Goal: Task Accomplishment & Management: Use online tool/utility

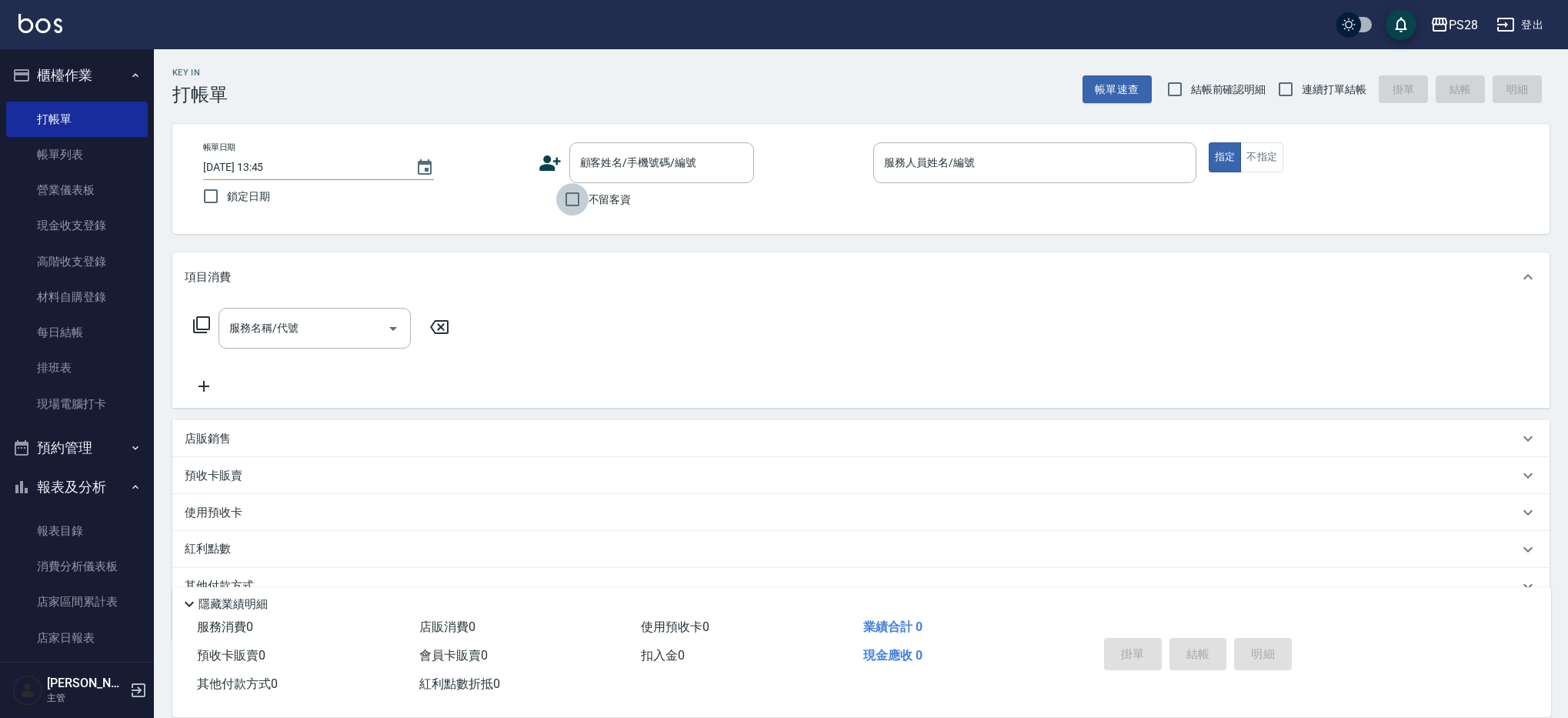
click at [584, 200] on input "不留客資" at bounding box center [572, 199] width 32 height 32
checkbox input "true"
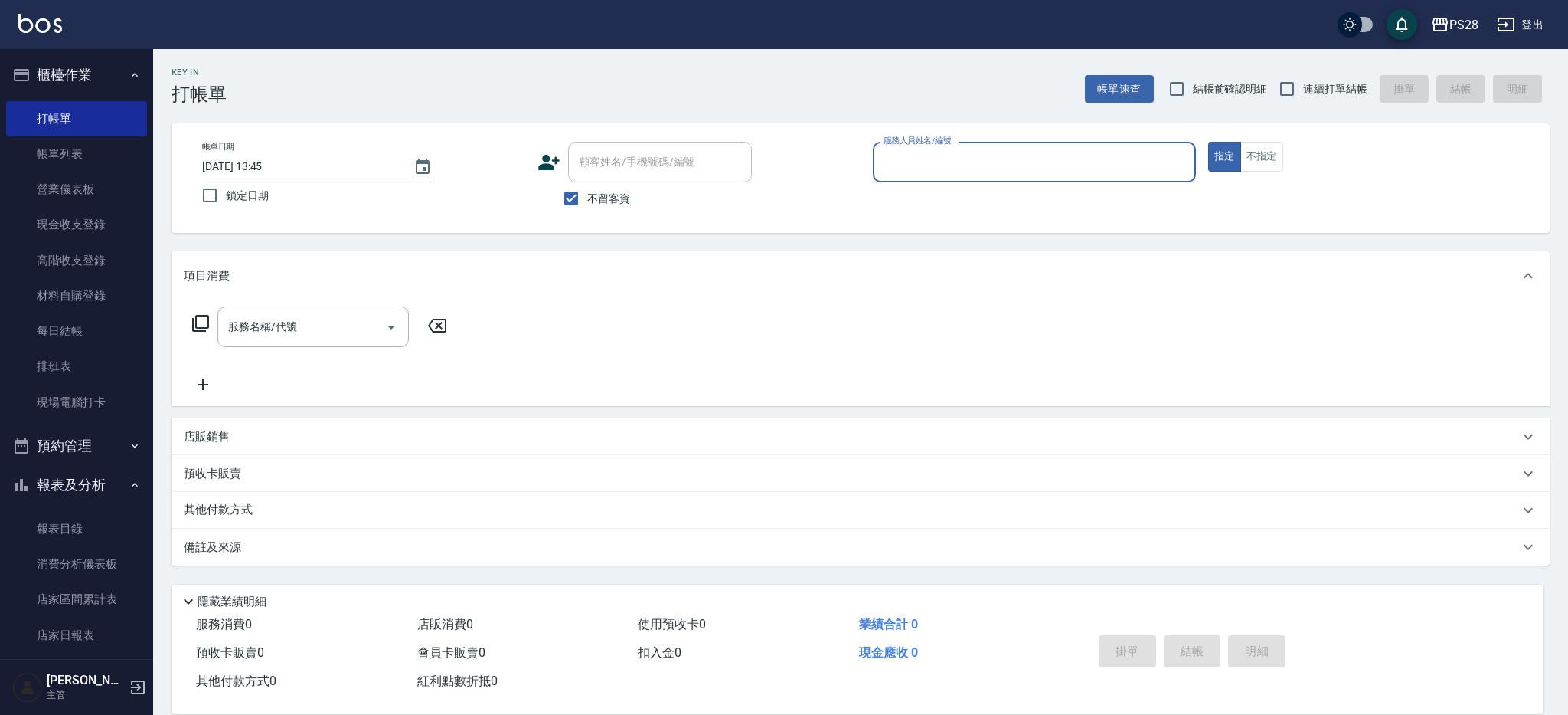
click at [1338, 91] on span "連續打單結帳" at bounding box center [1335, 89] width 64 height 16
click at [1303, 91] on input "連續打單結帳" at bounding box center [1286, 89] width 32 height 32
checkbox input "true"
click at [1054, 167] on input "服務人員姓名/編號" at bounding box center [1034, 161] width 310 height 27
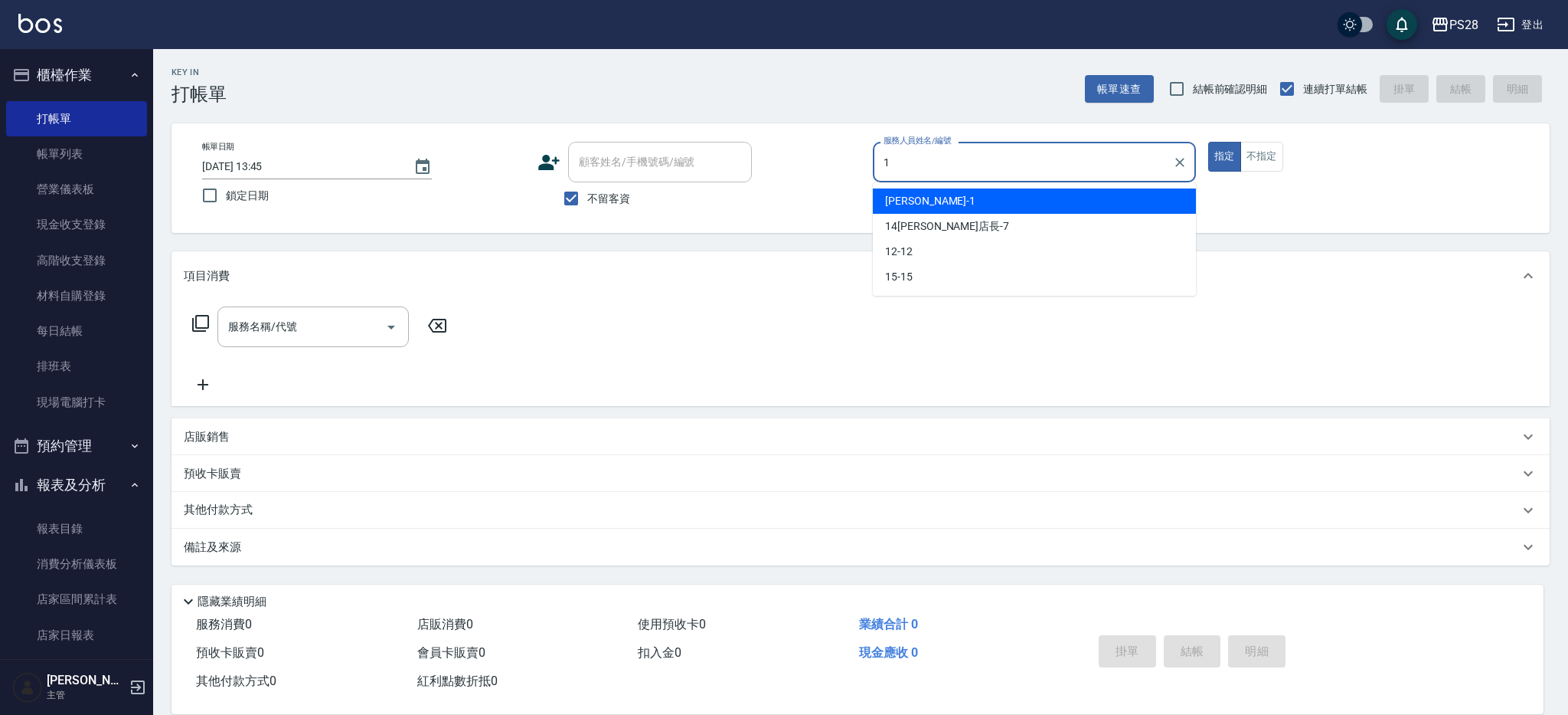
type input "[PERSON_NAME]-1"
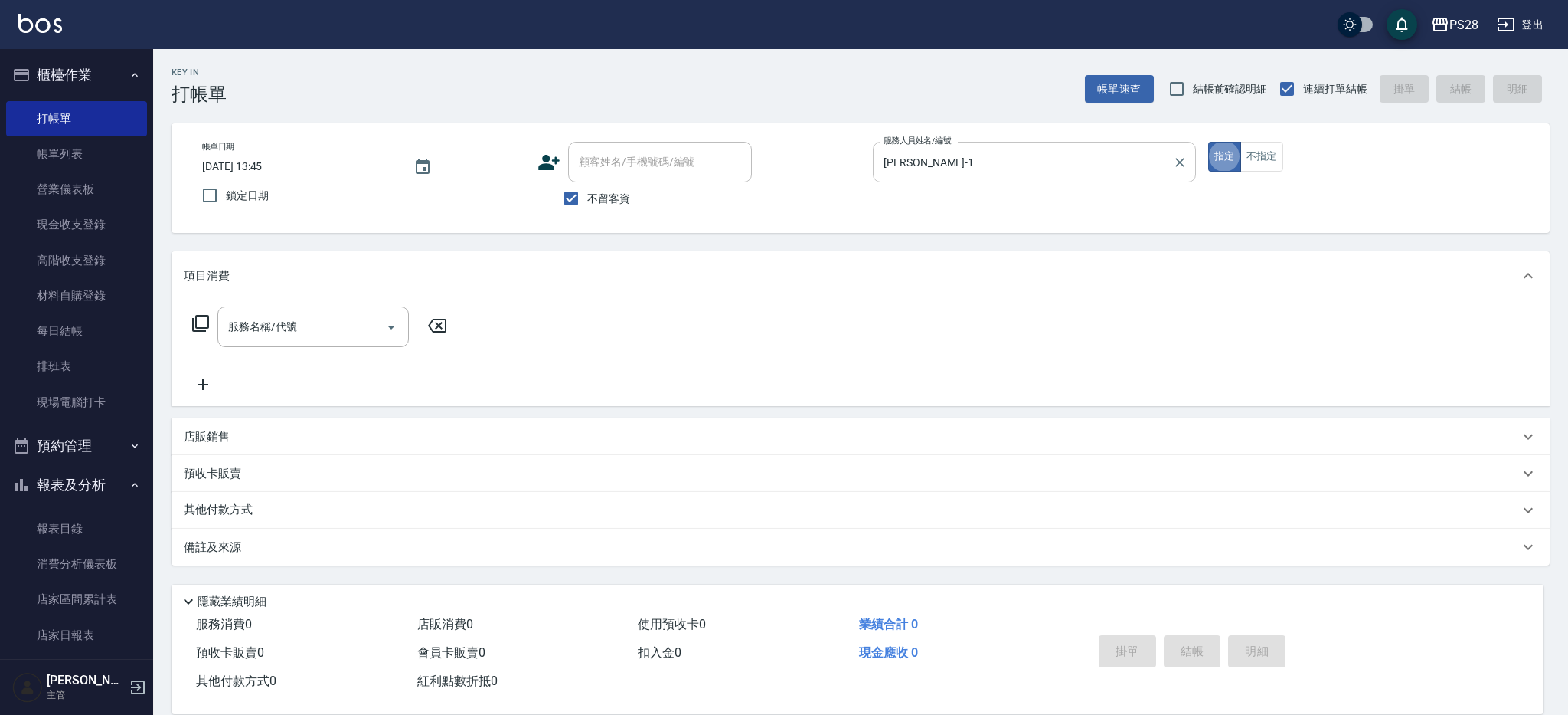
type button "true"
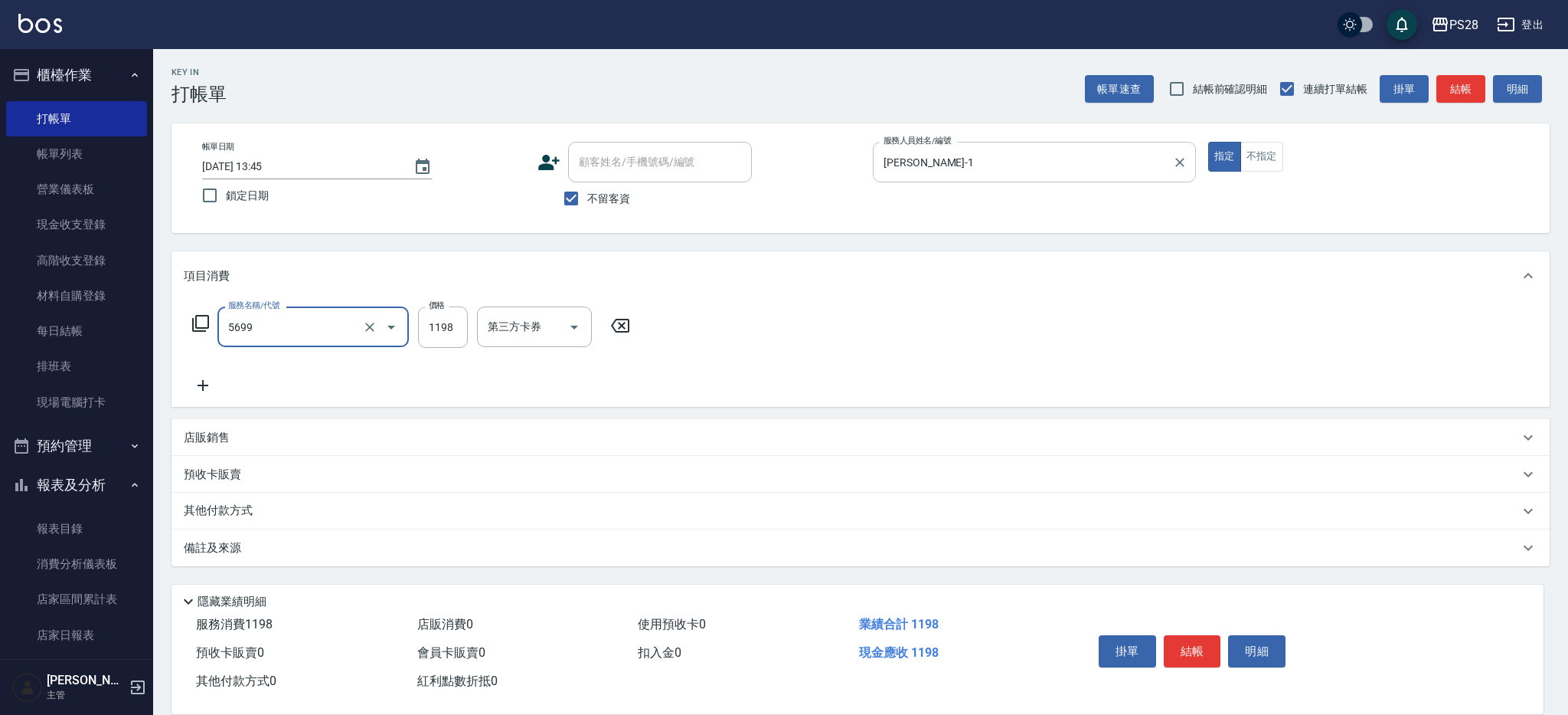
type input "水沁涼套餐(5699)"
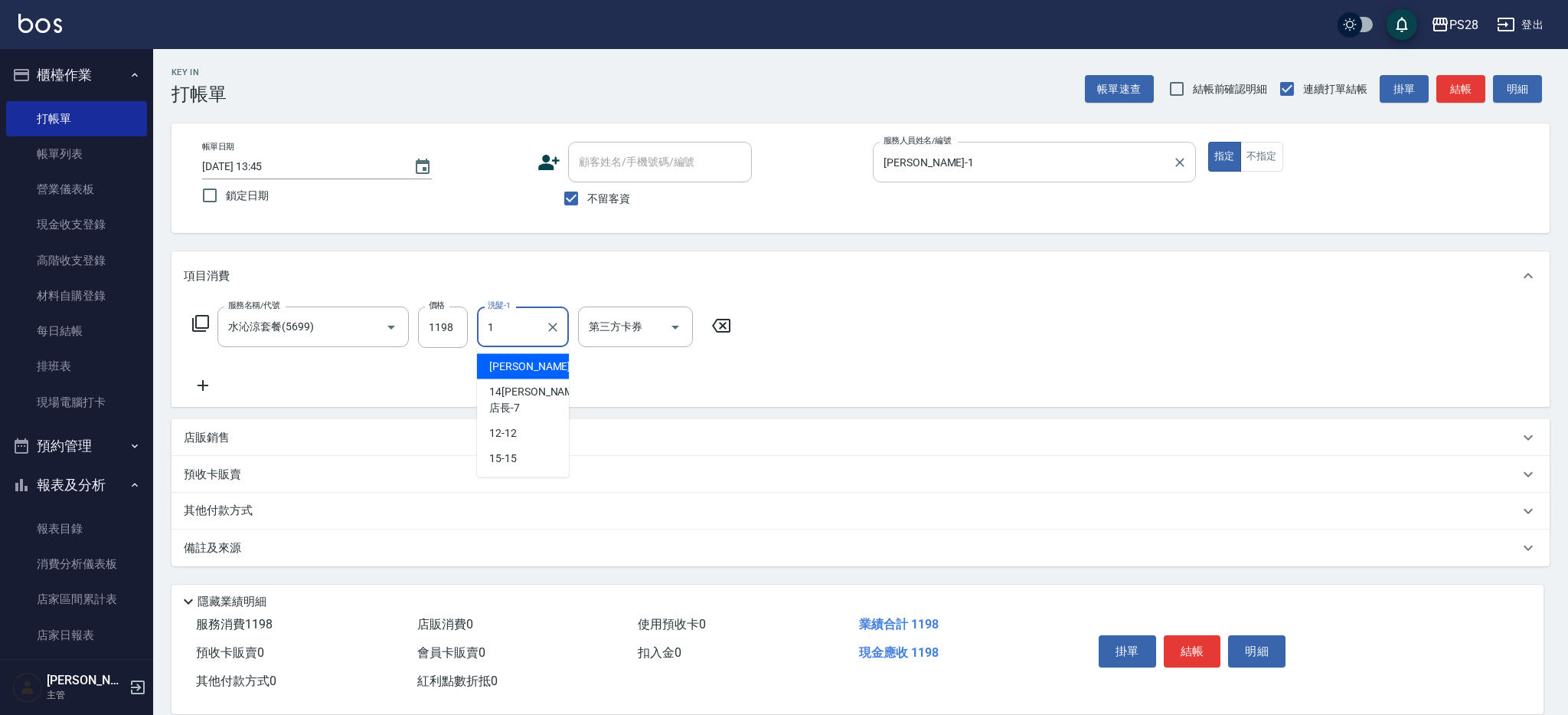
type input "[PERSON_NAME]-1"
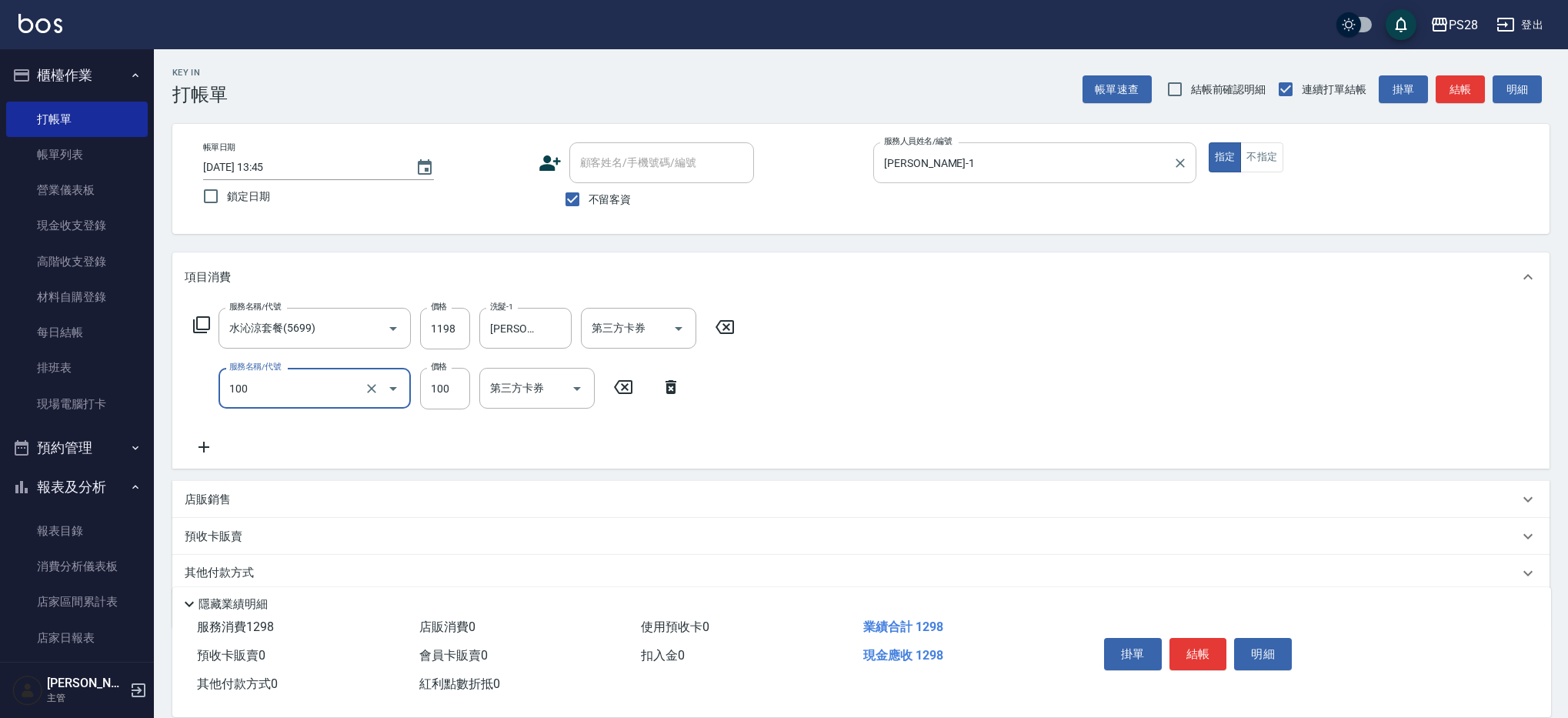
type input "洗髮(100)"
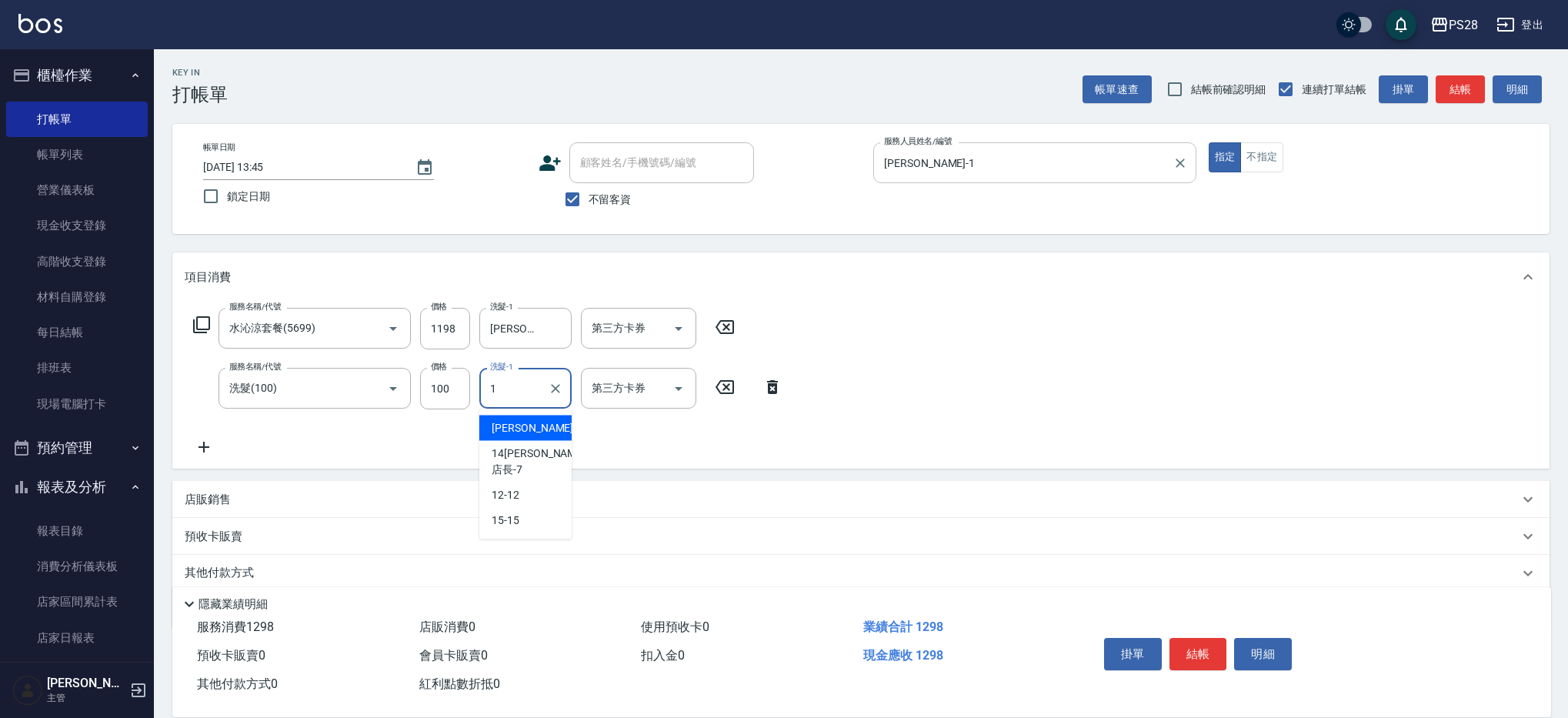
type input "[PERSON_NAME]-1"
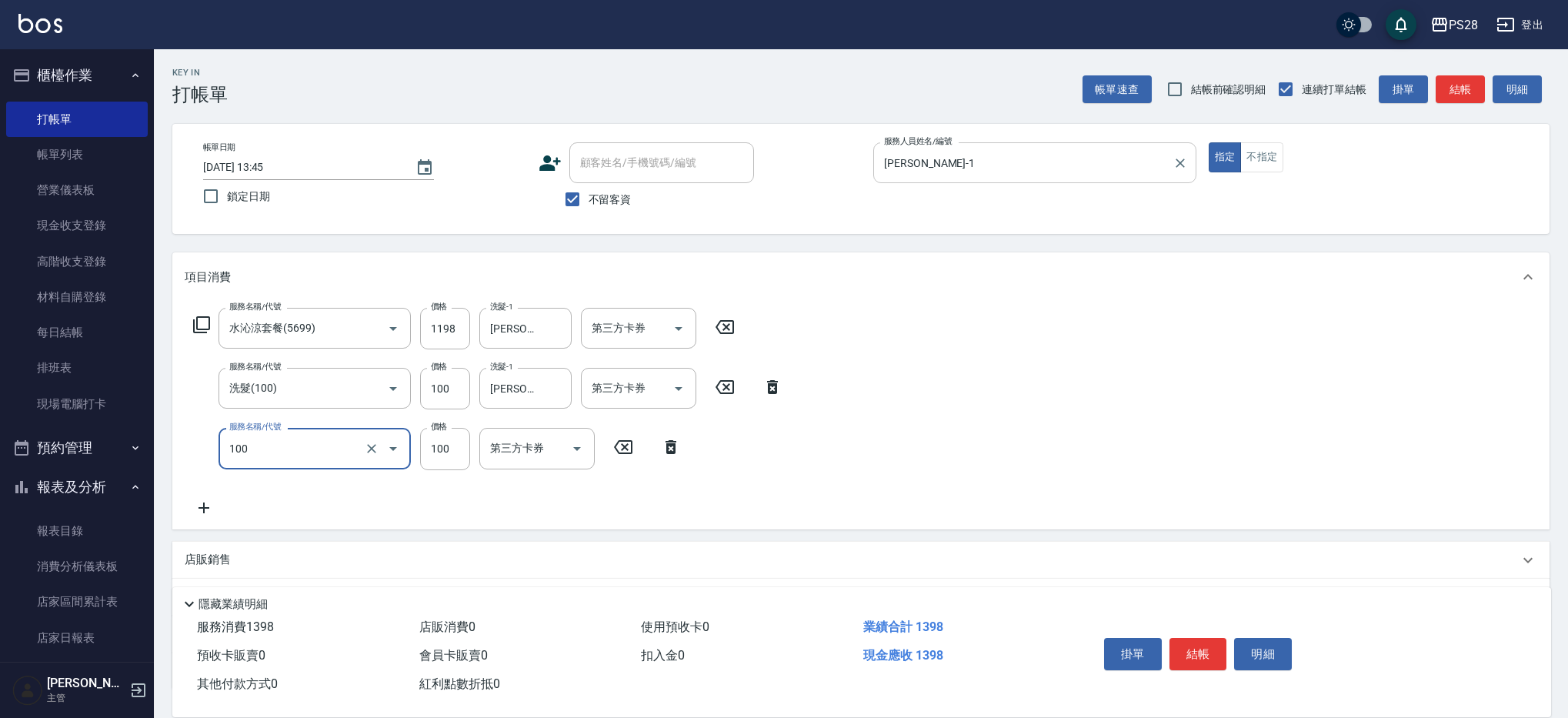
type input "洗髮(100)"
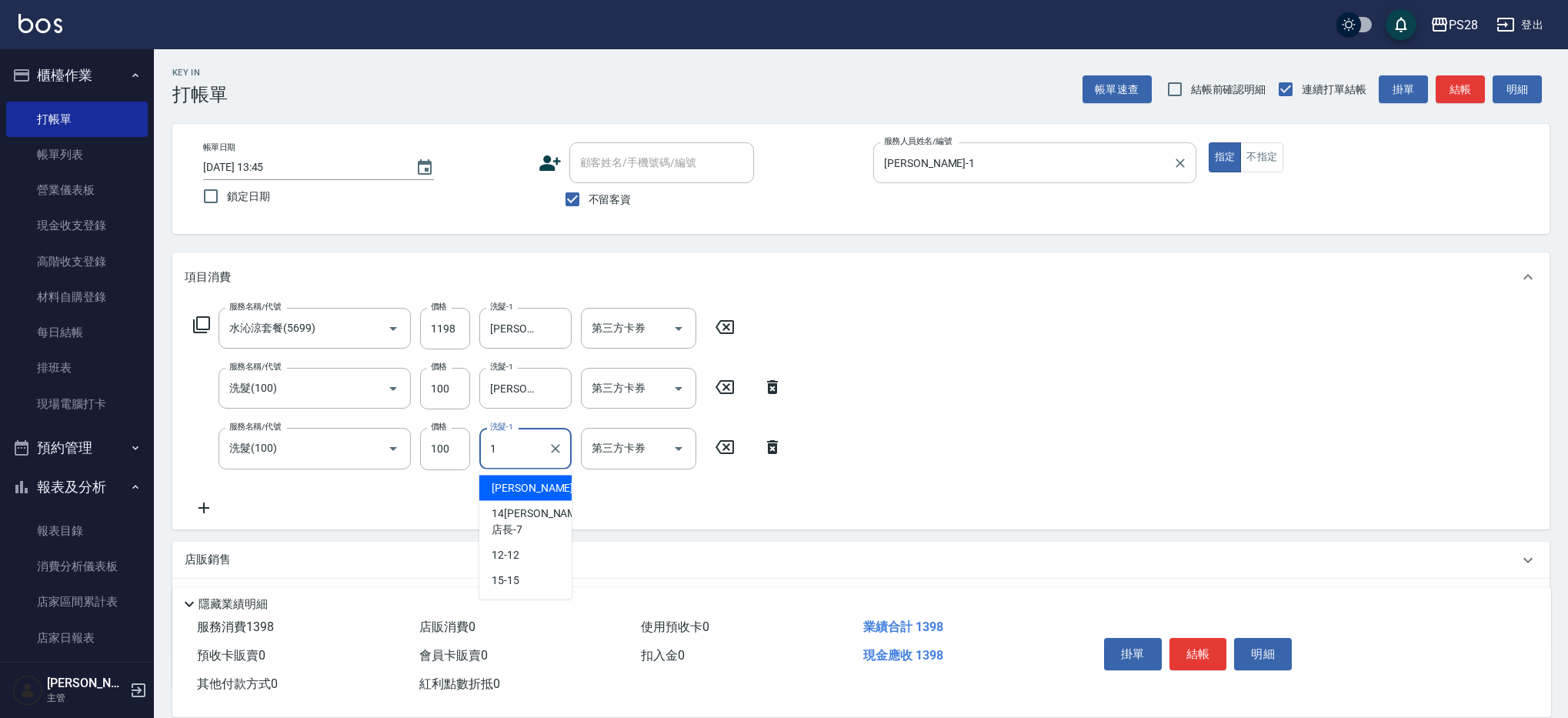
type input "[PERSON_NAME]-1"
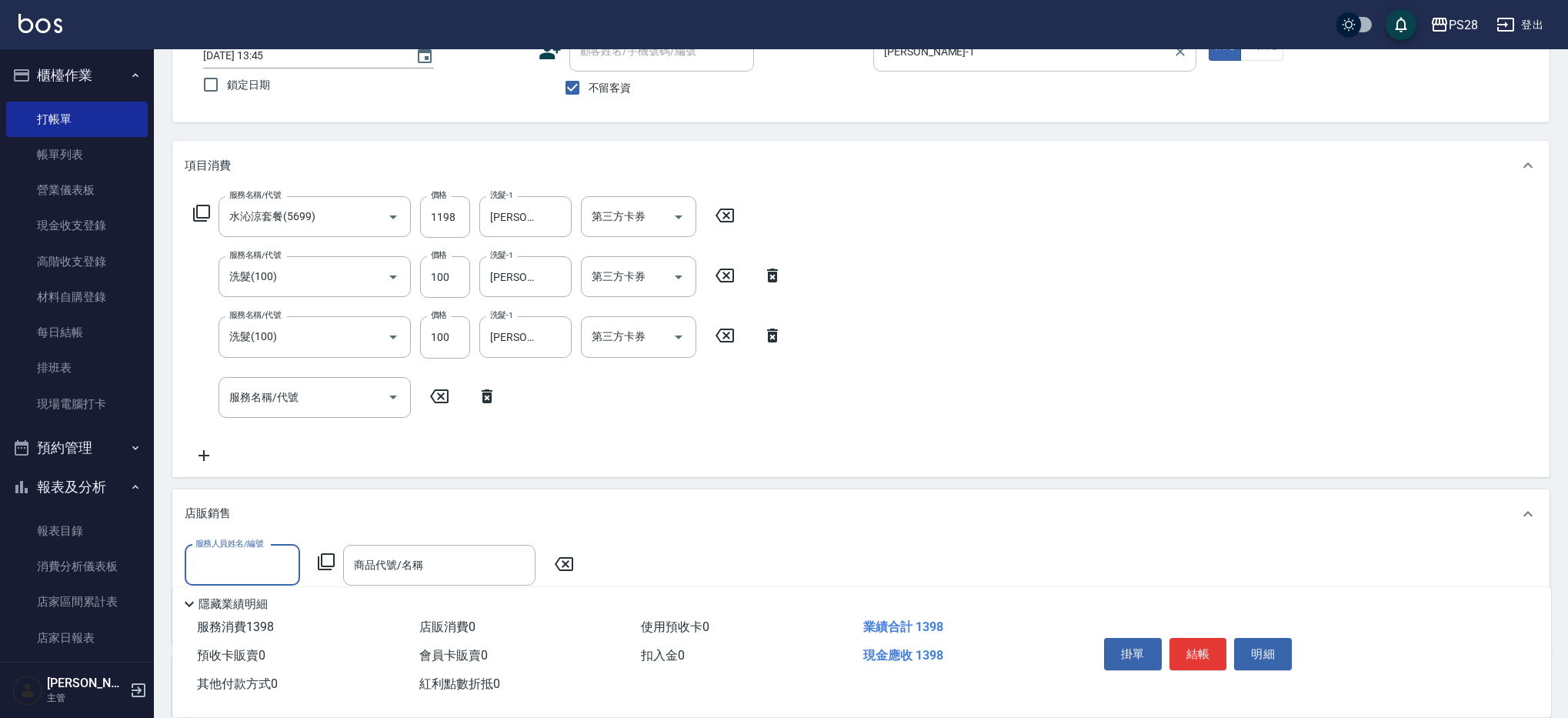
scroll to position [158, 0]
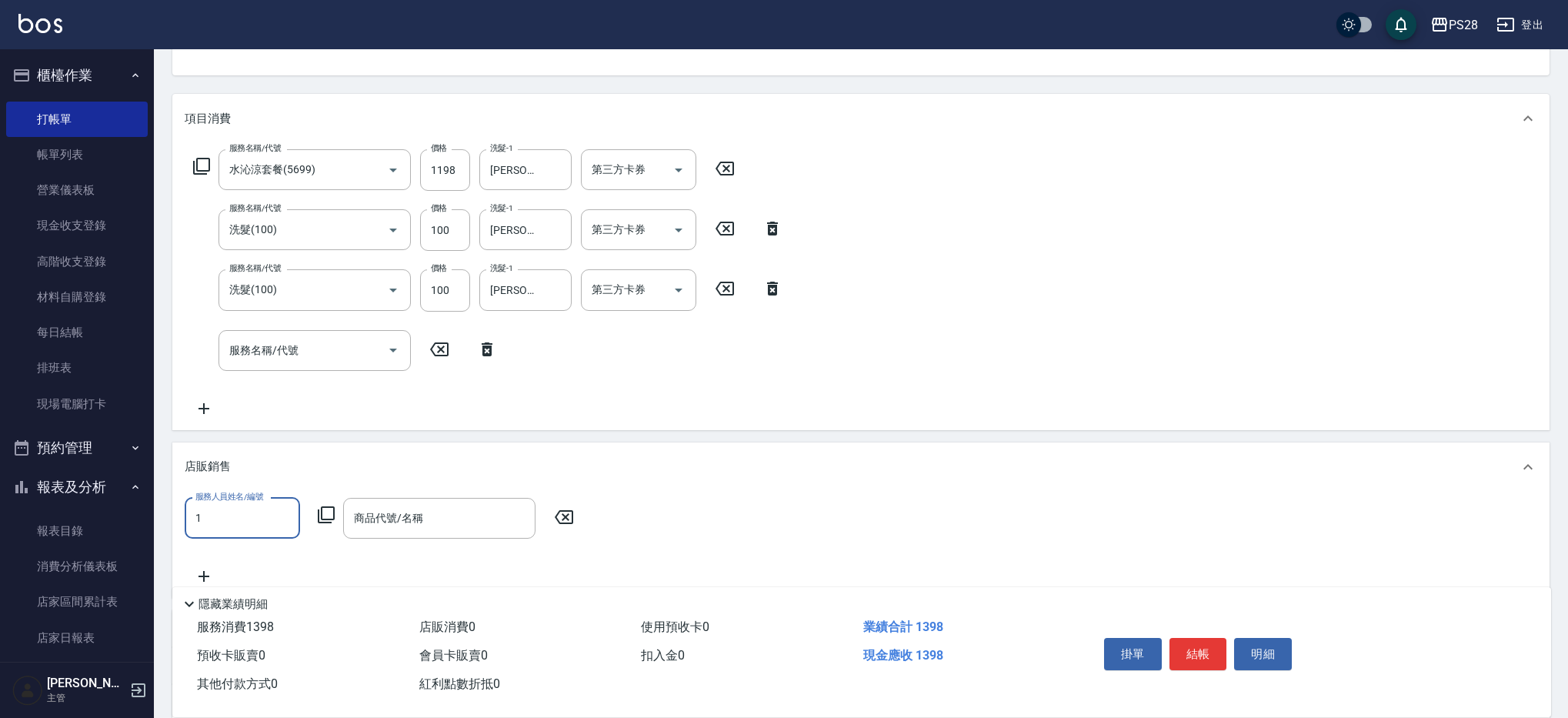
type input "[PERSON_NAME]-1"
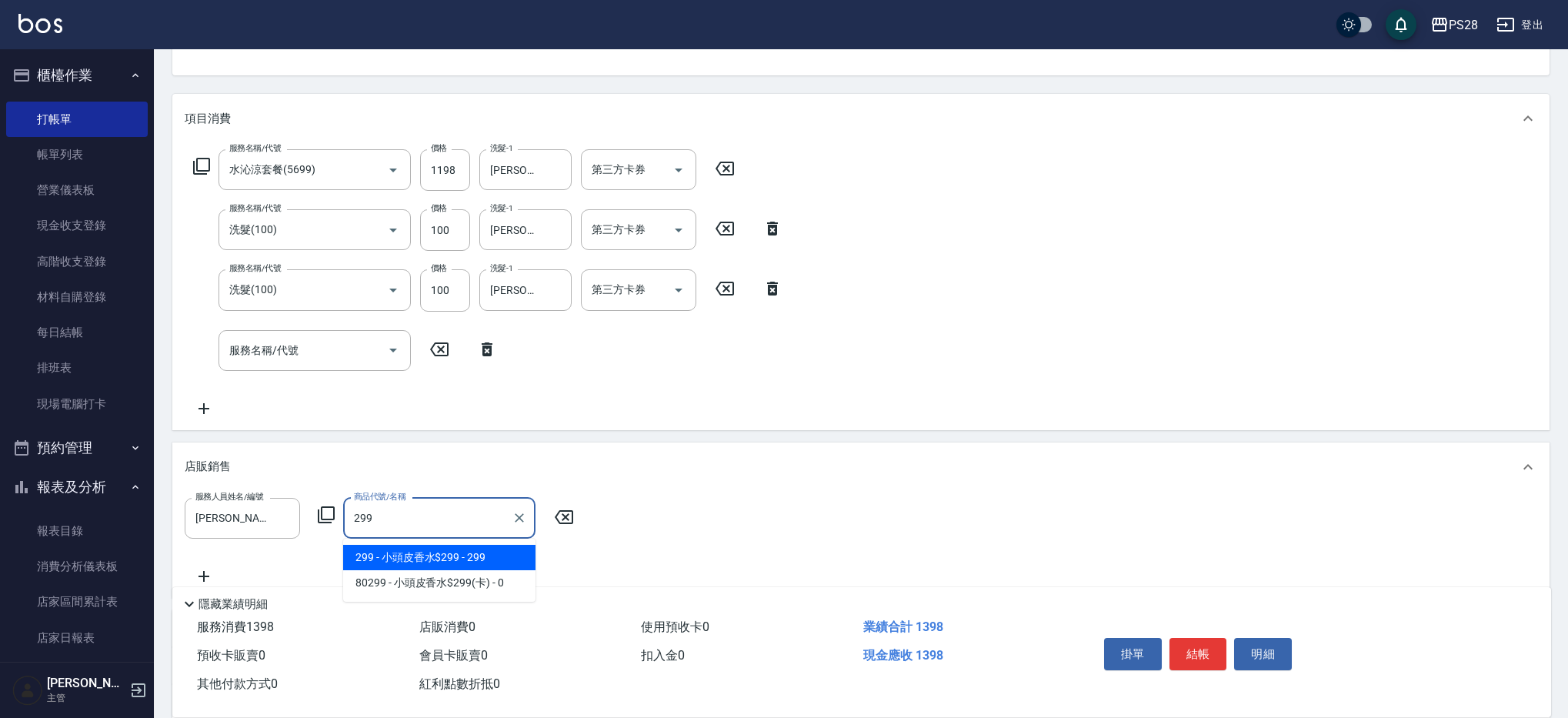
type input "小頭皮香水$299"
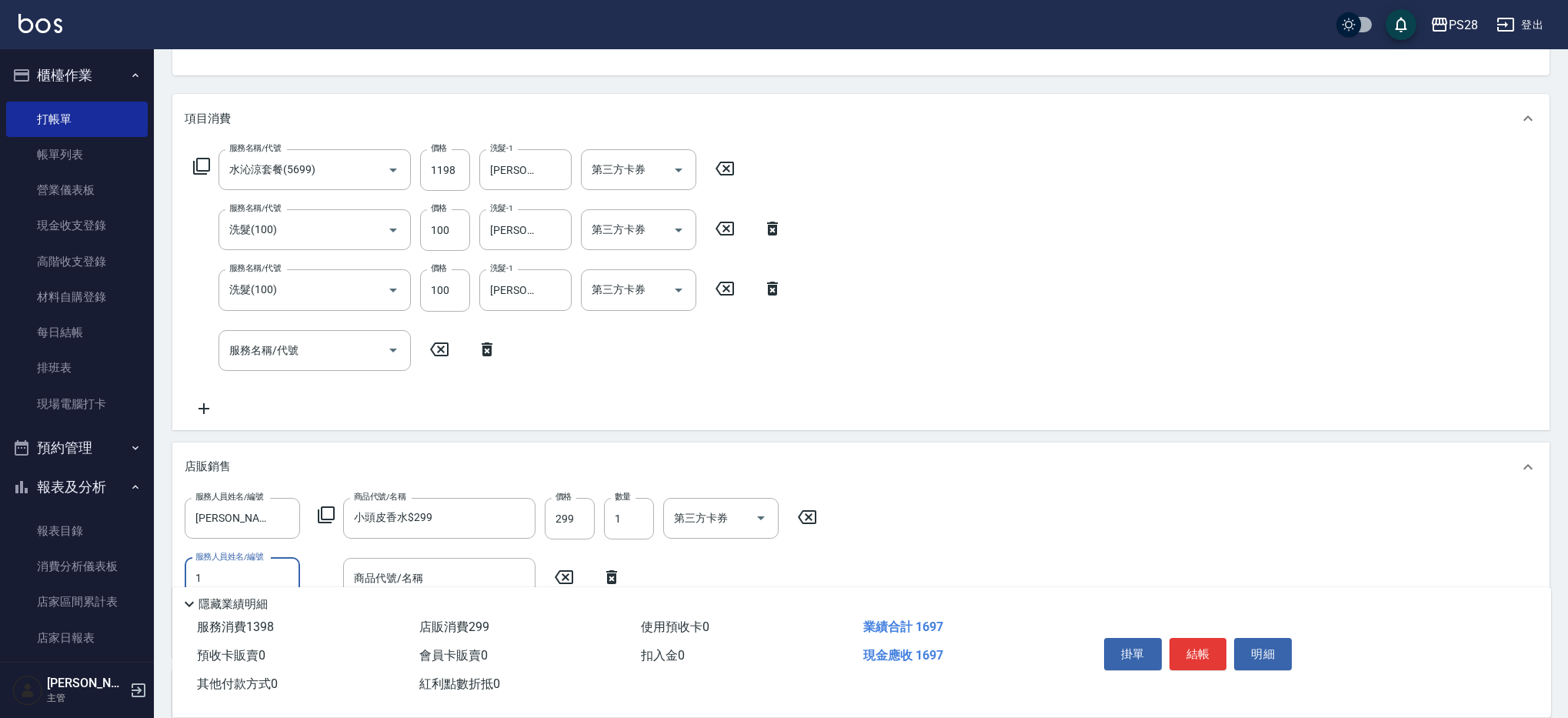
type input "[PERSON_NAME]-1"
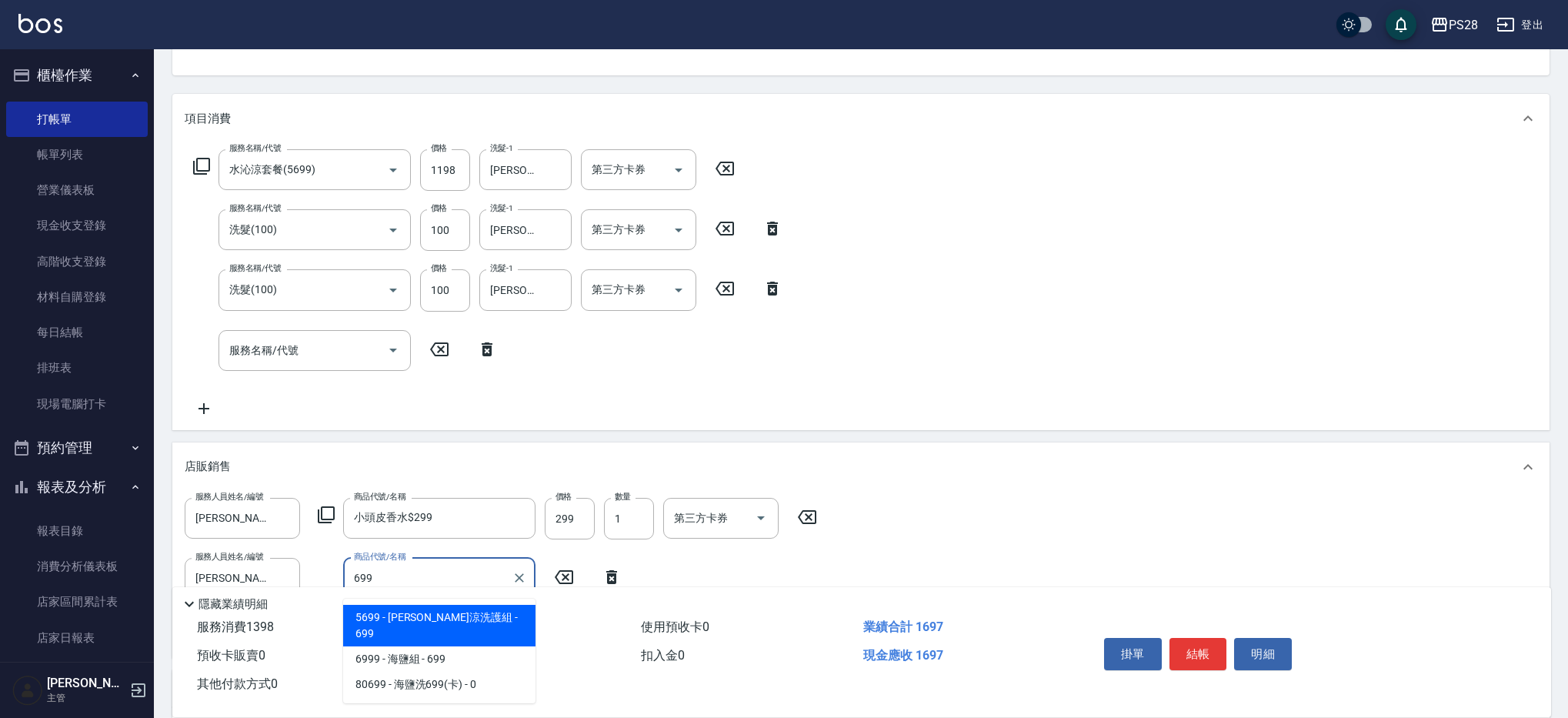
type input "水水沁涼洗護組"
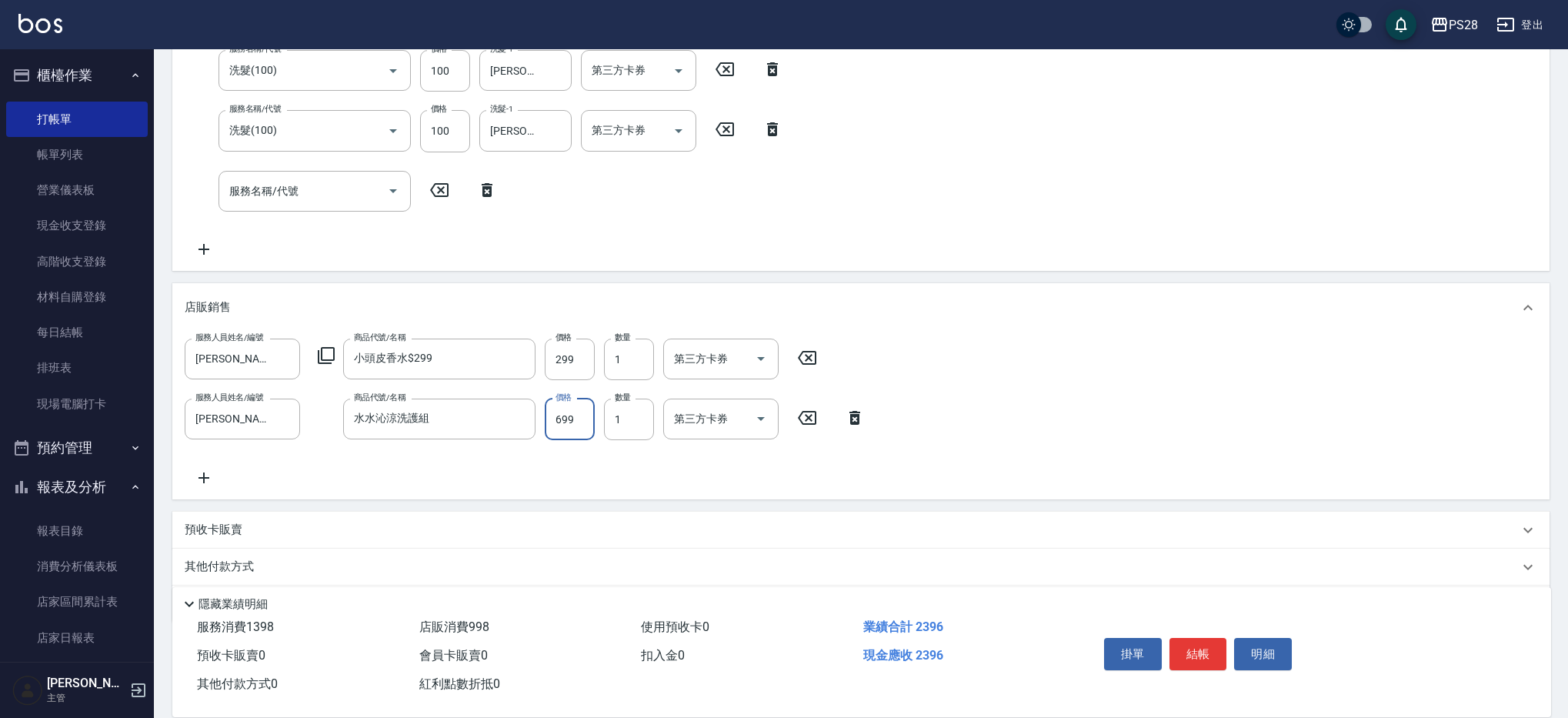
scroll to position [322, 0]
click at [495, 409] on input "水水沁涼洗護組" at bounding box center [427, 414] width 156 height 27
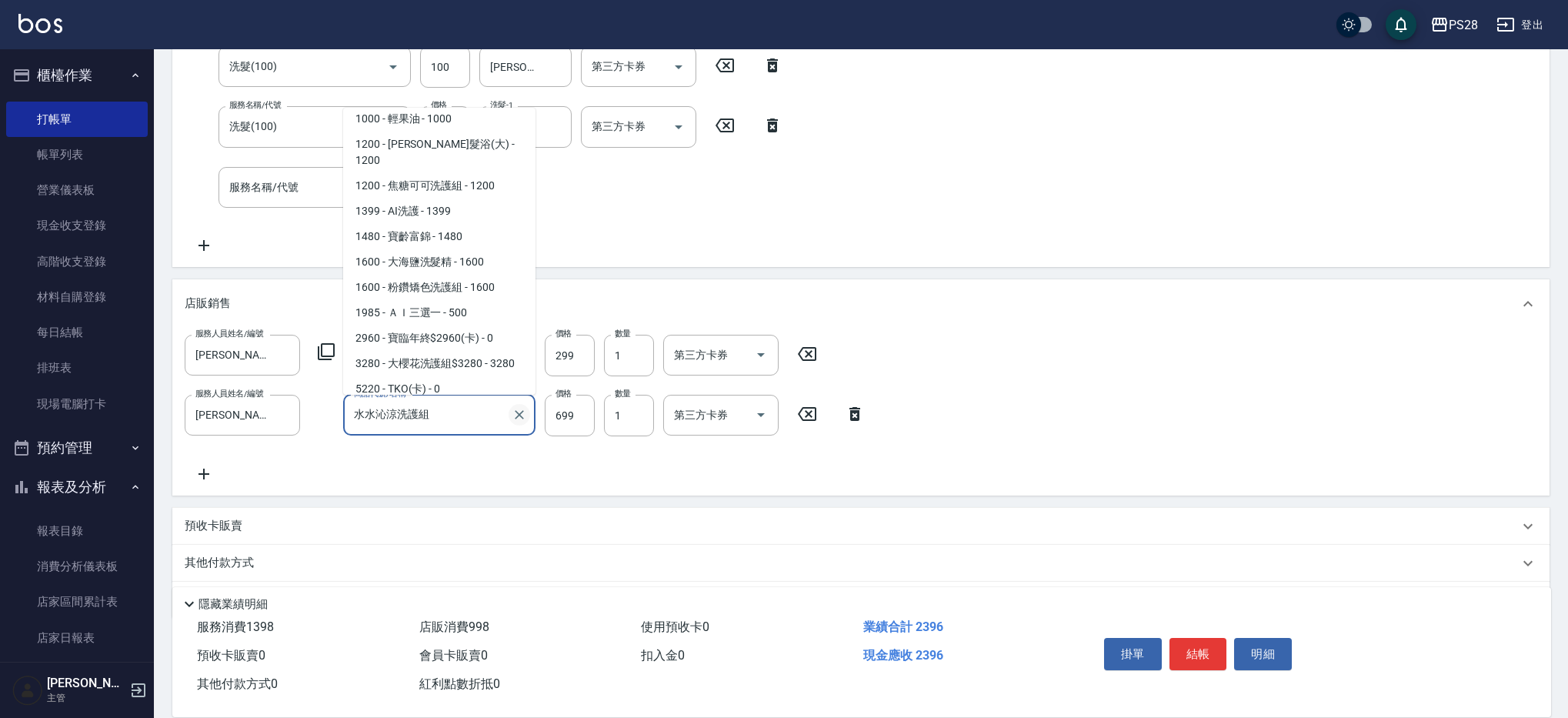
click at [514, 412] on icon "Clear" at bounding box center [519, 414] width 15 height 15
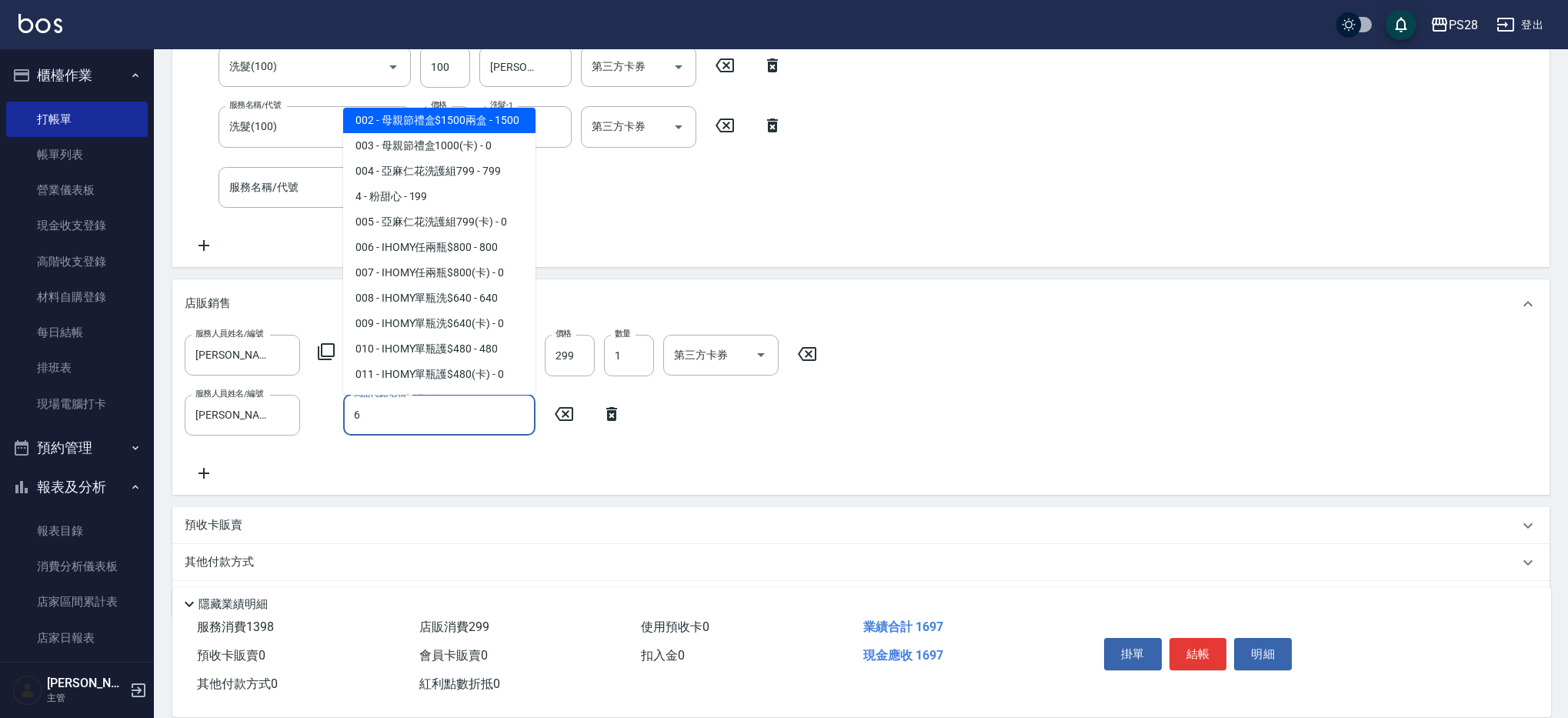
scroll to position [0, 0]
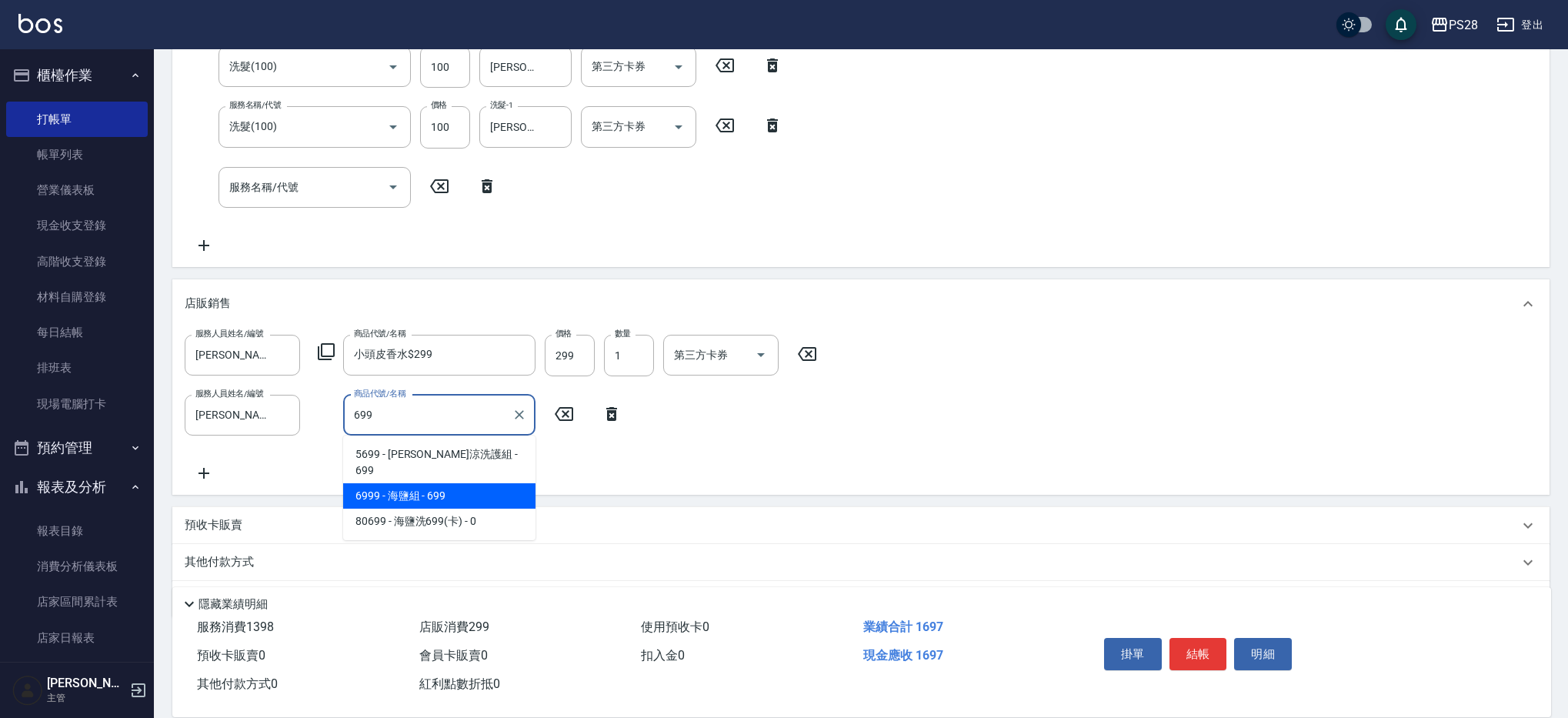
type input "海鹽組"
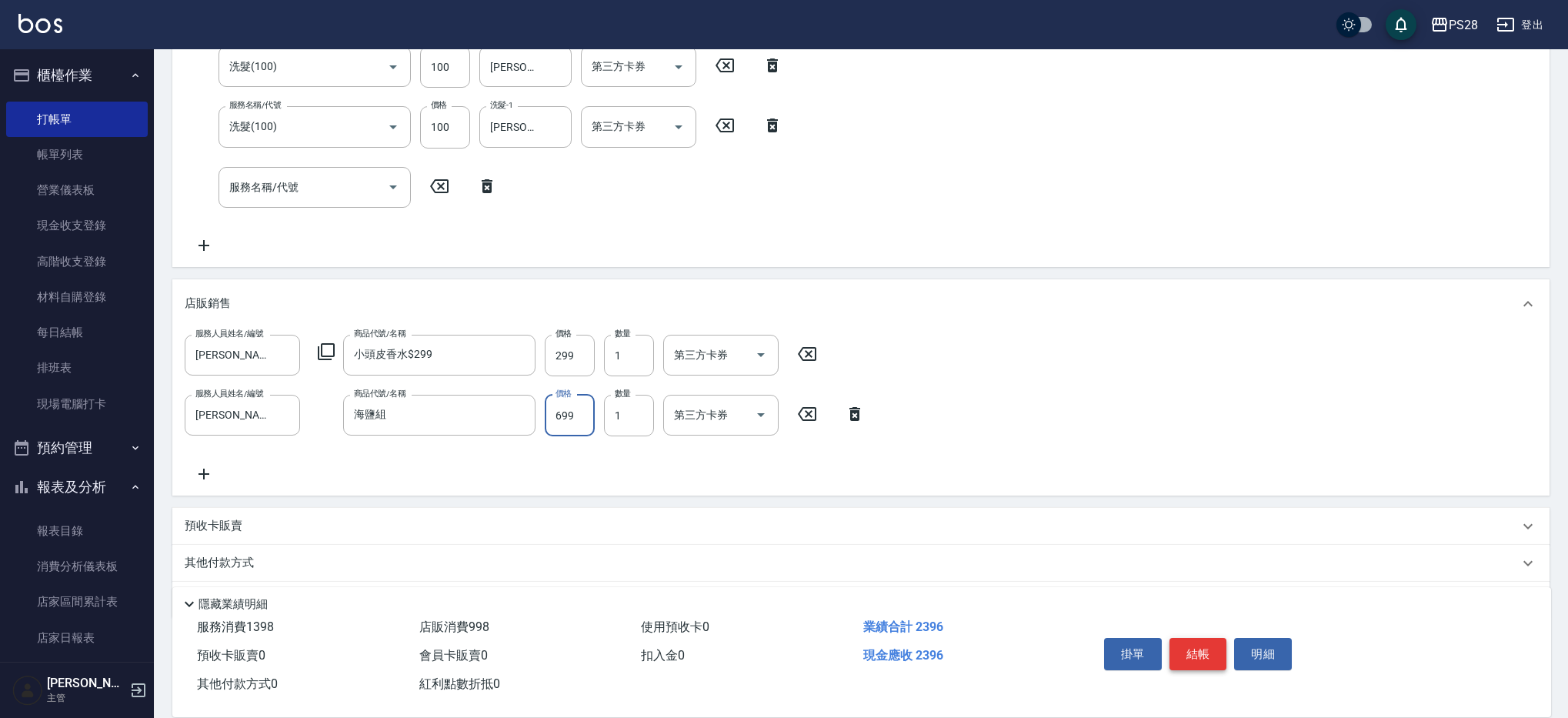
click at [1200, 641] on button "結帳" at bounding box center [1198, 653] width 58 height 32
type input "[DATE] 16:05"
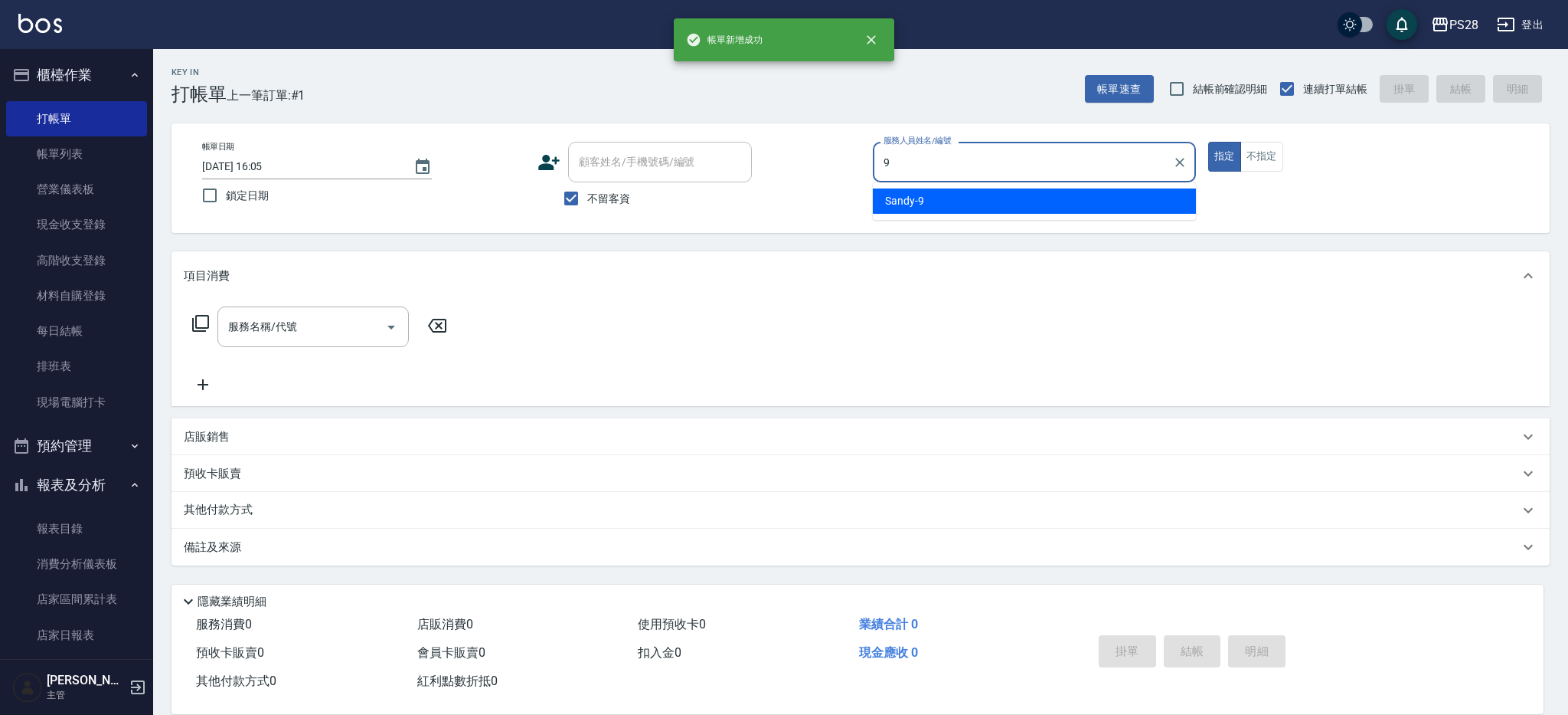
type input "Sandy-9"
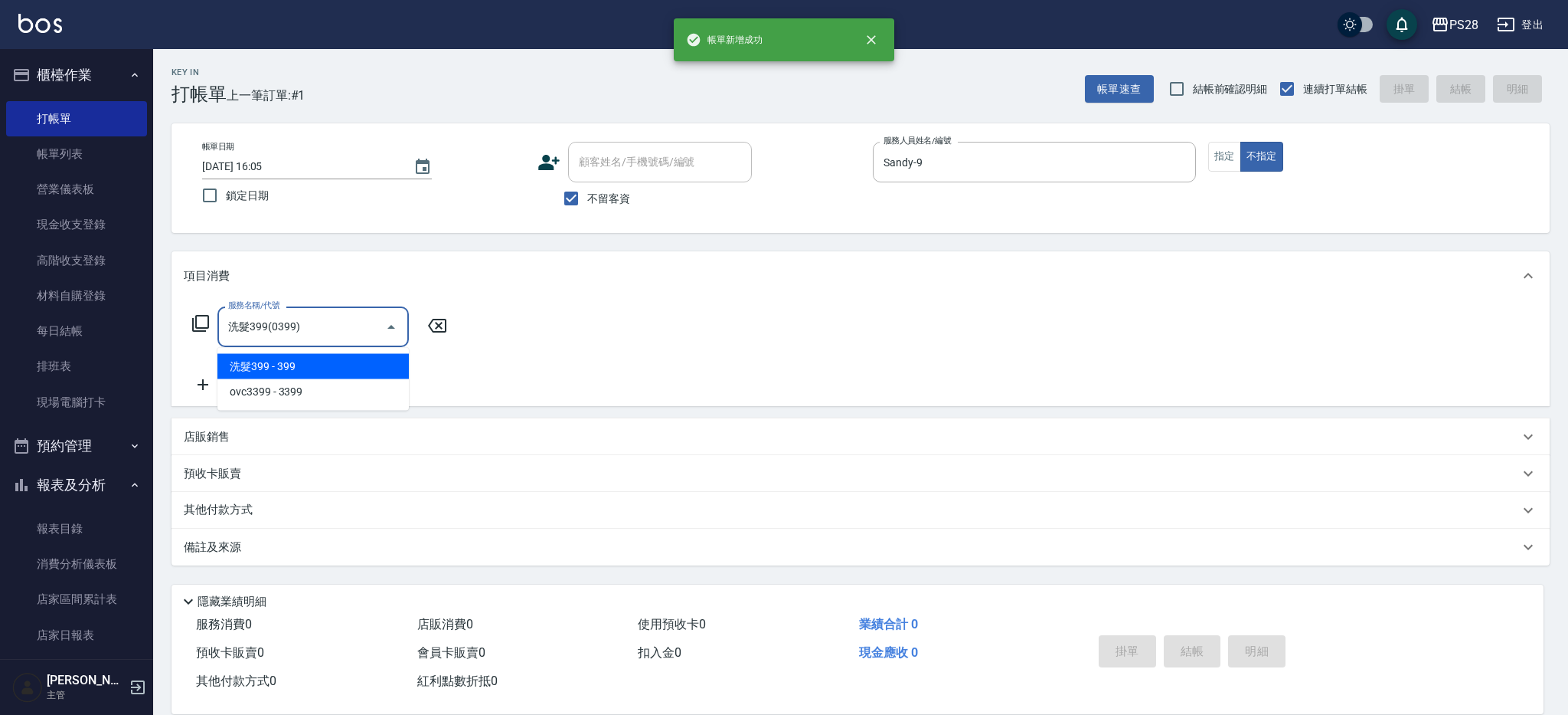
type input "洗髮399(0399)"
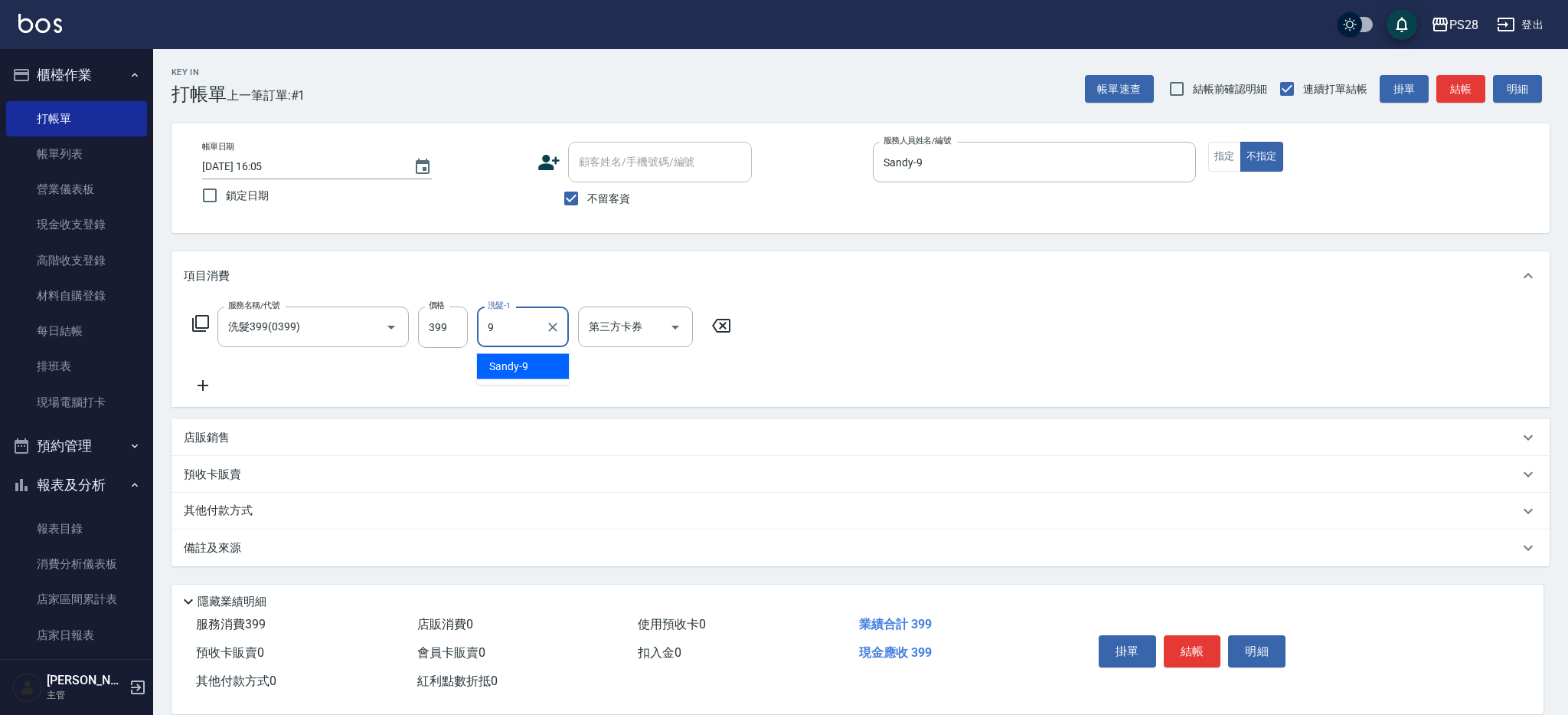
type input "Sandy-9"
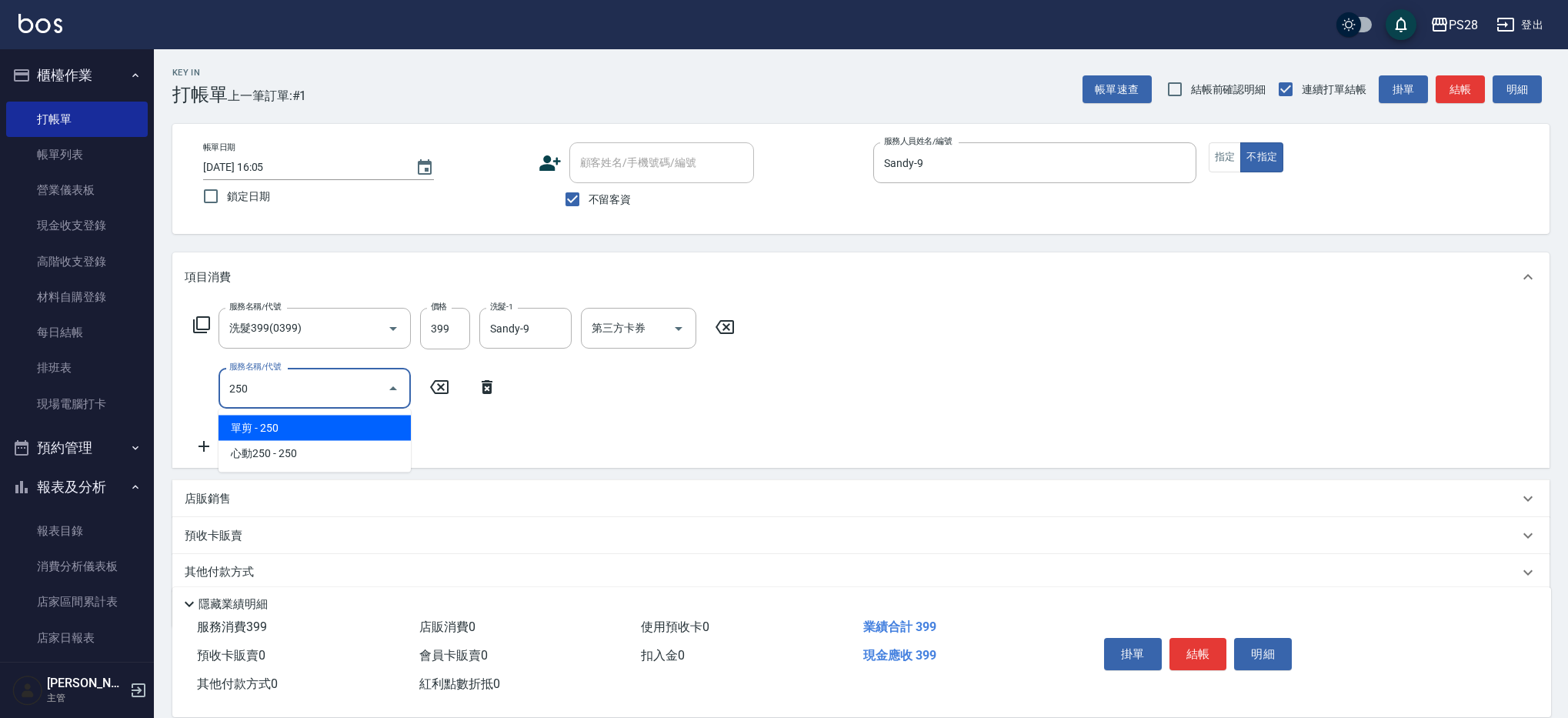
type input "單剪(250)"
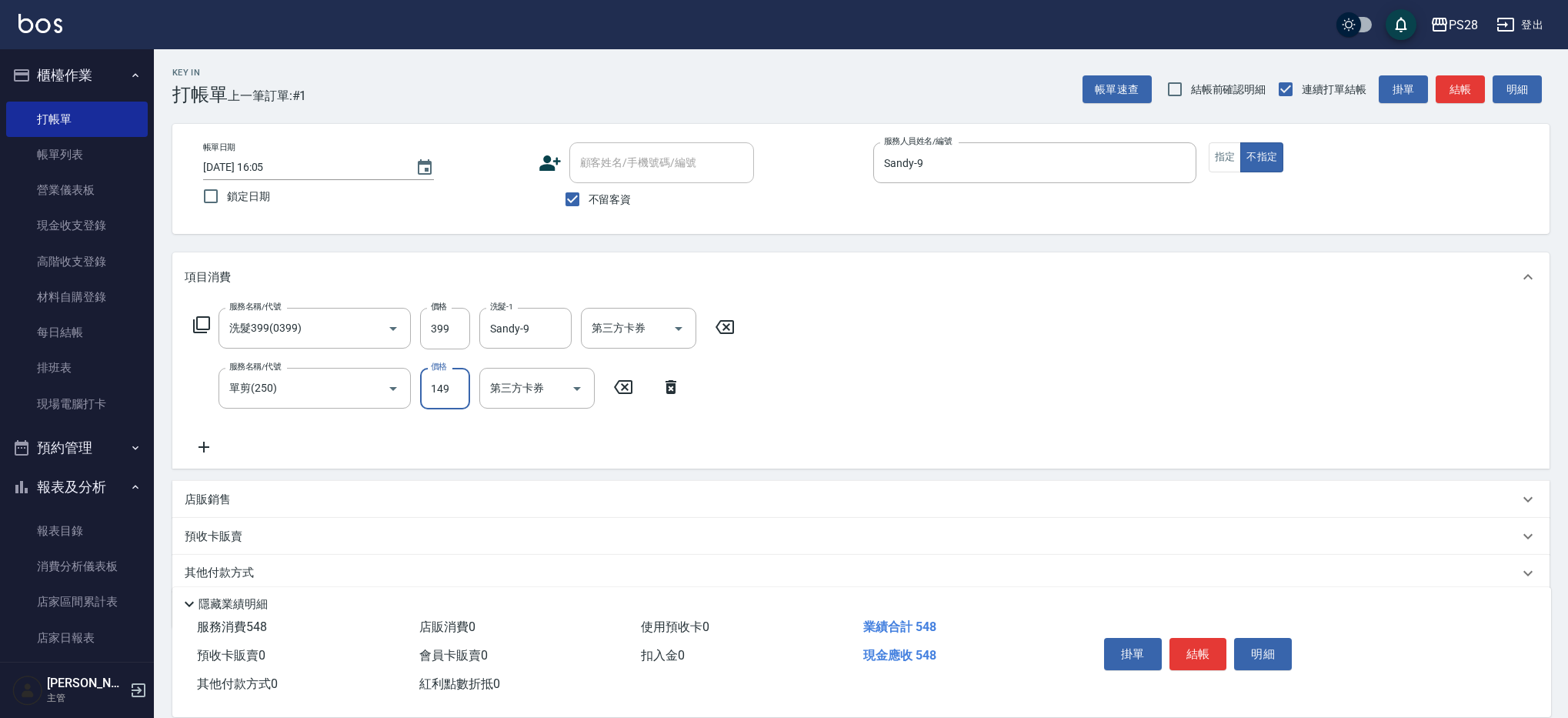
type input "149"
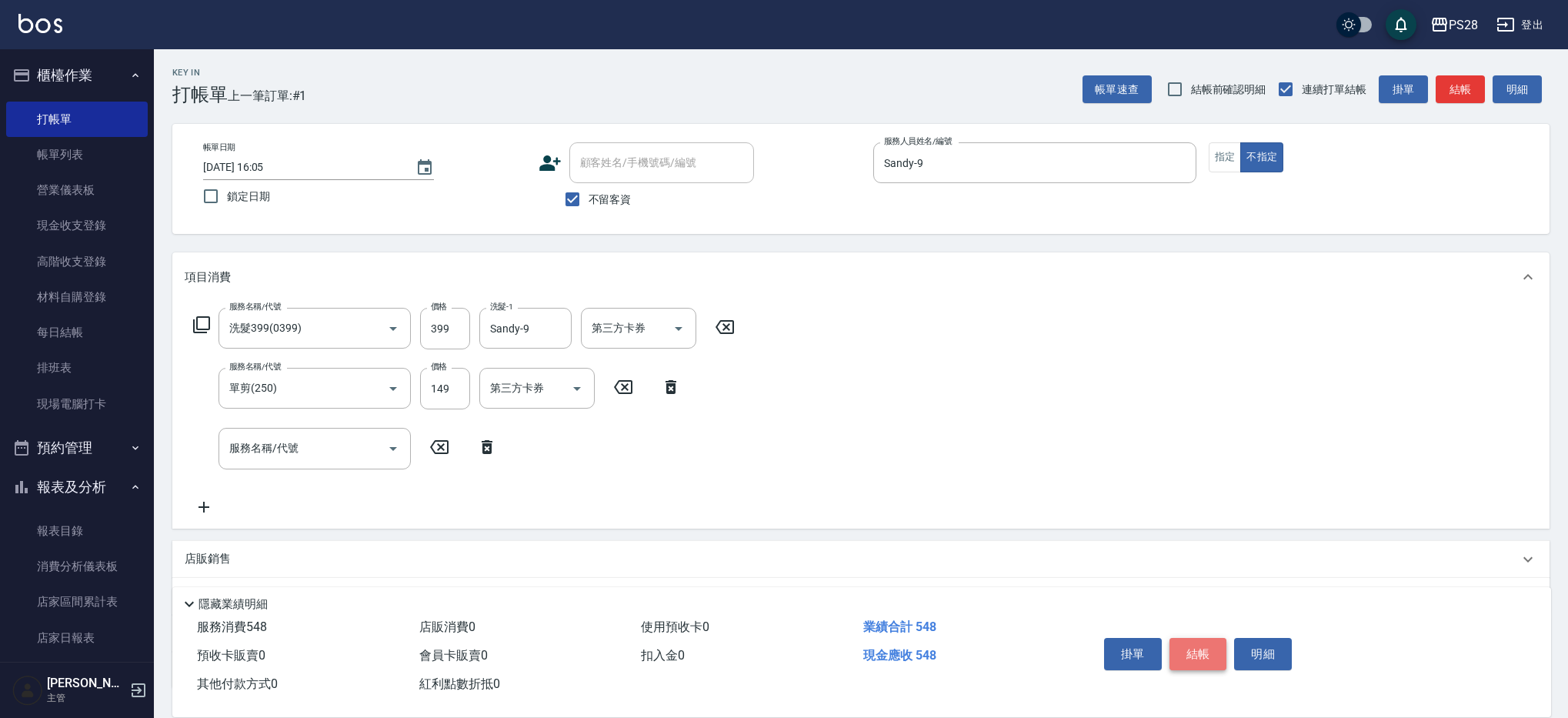
click at [1206, 638] on button "結帳" at bounding box center [1198, 653] width 58 height 32
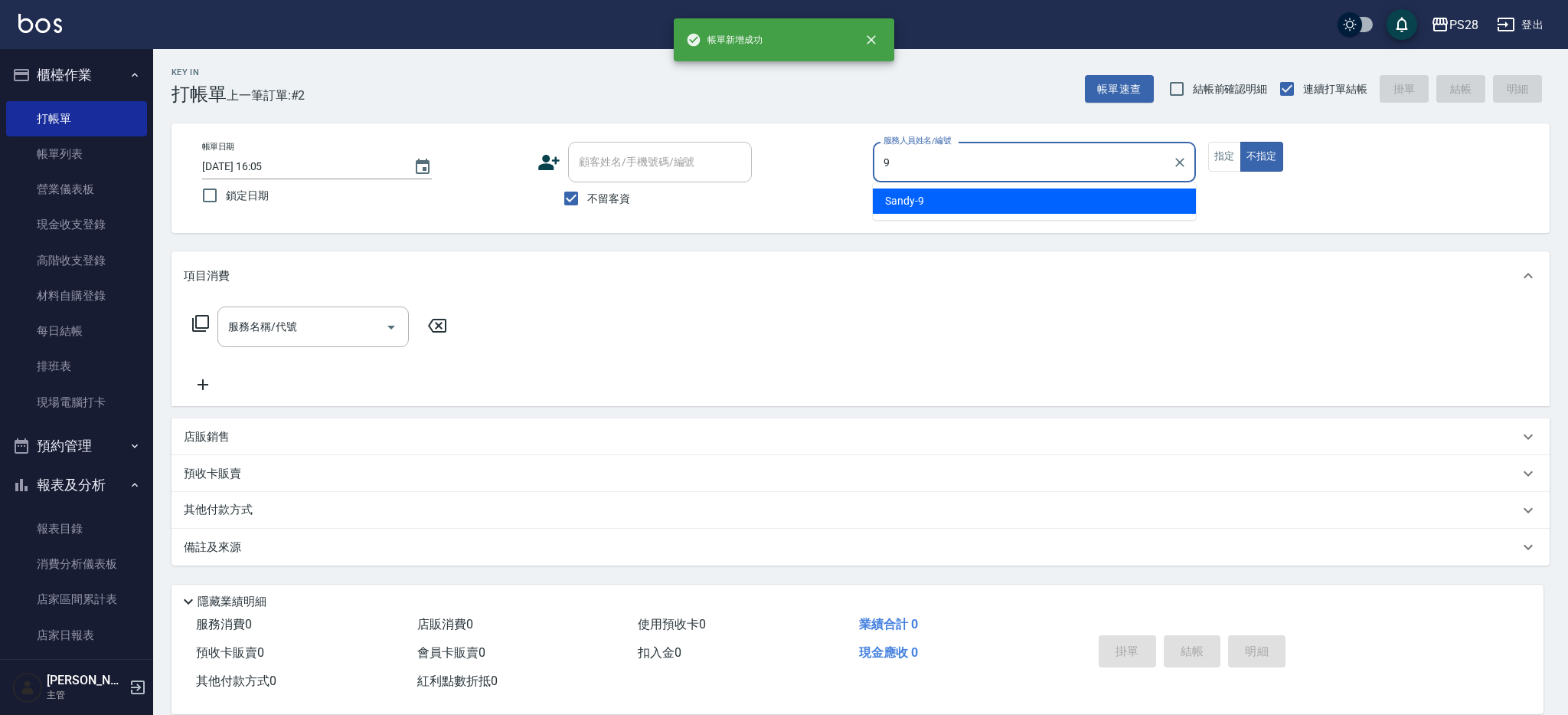
type input "Sandy-9"
type button "false"
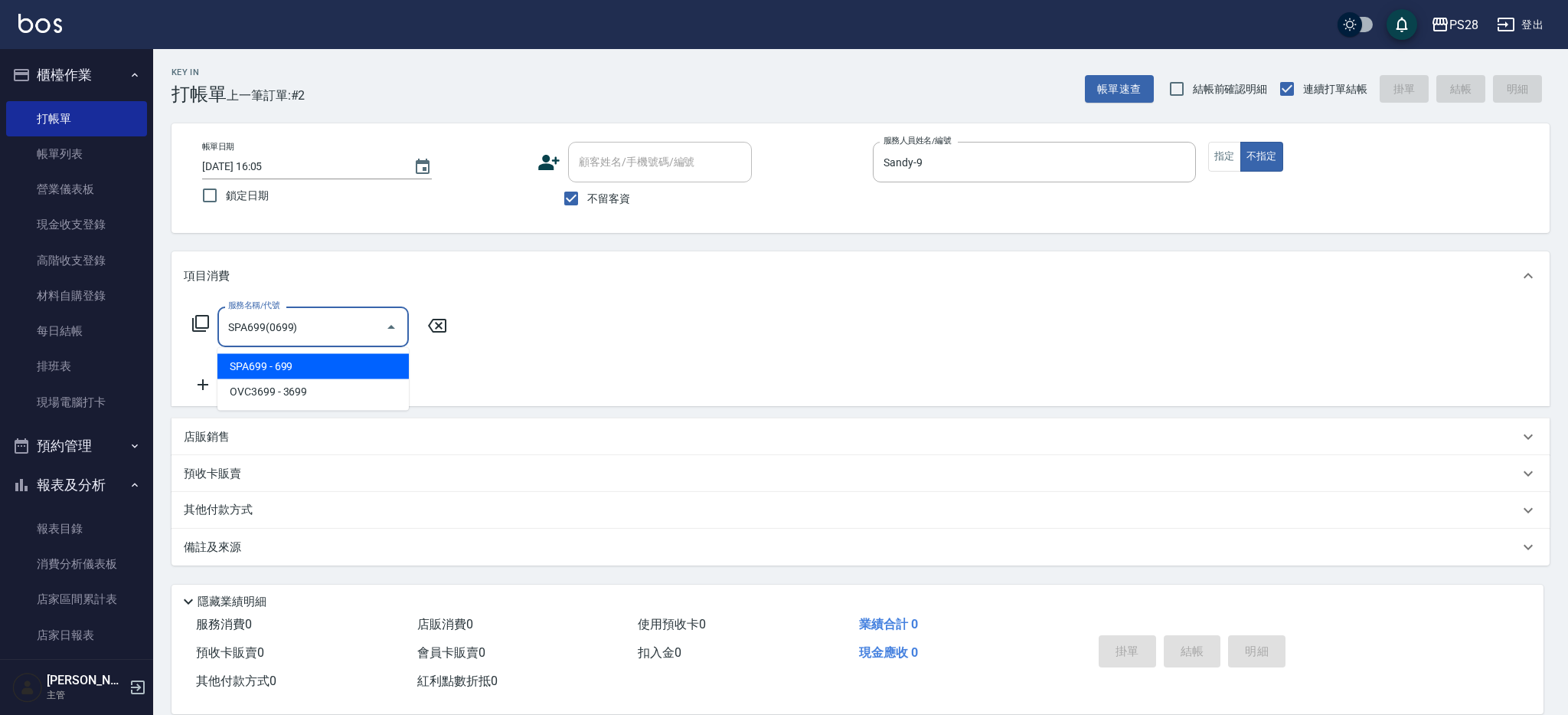
type input "SPA699(0699)"
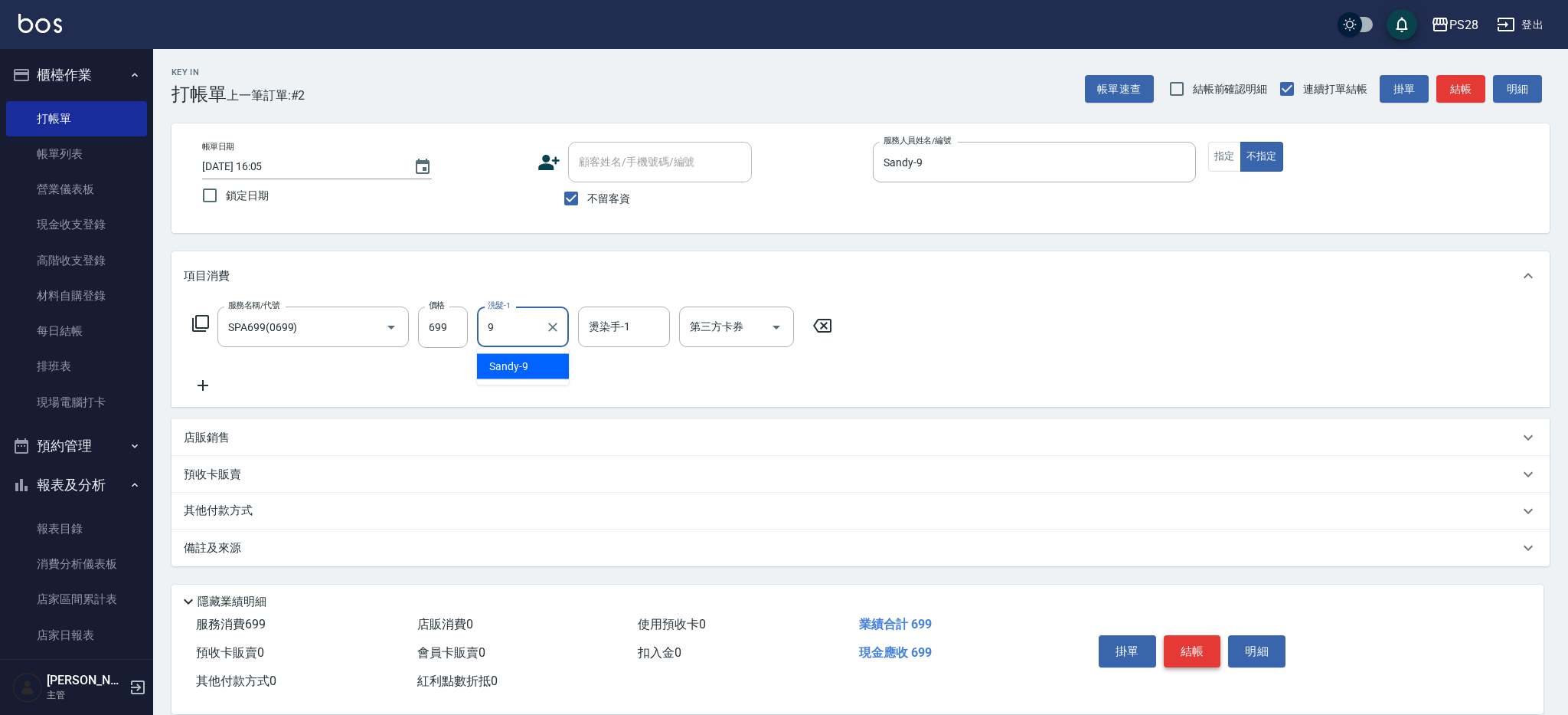
type input "Sandy-9"
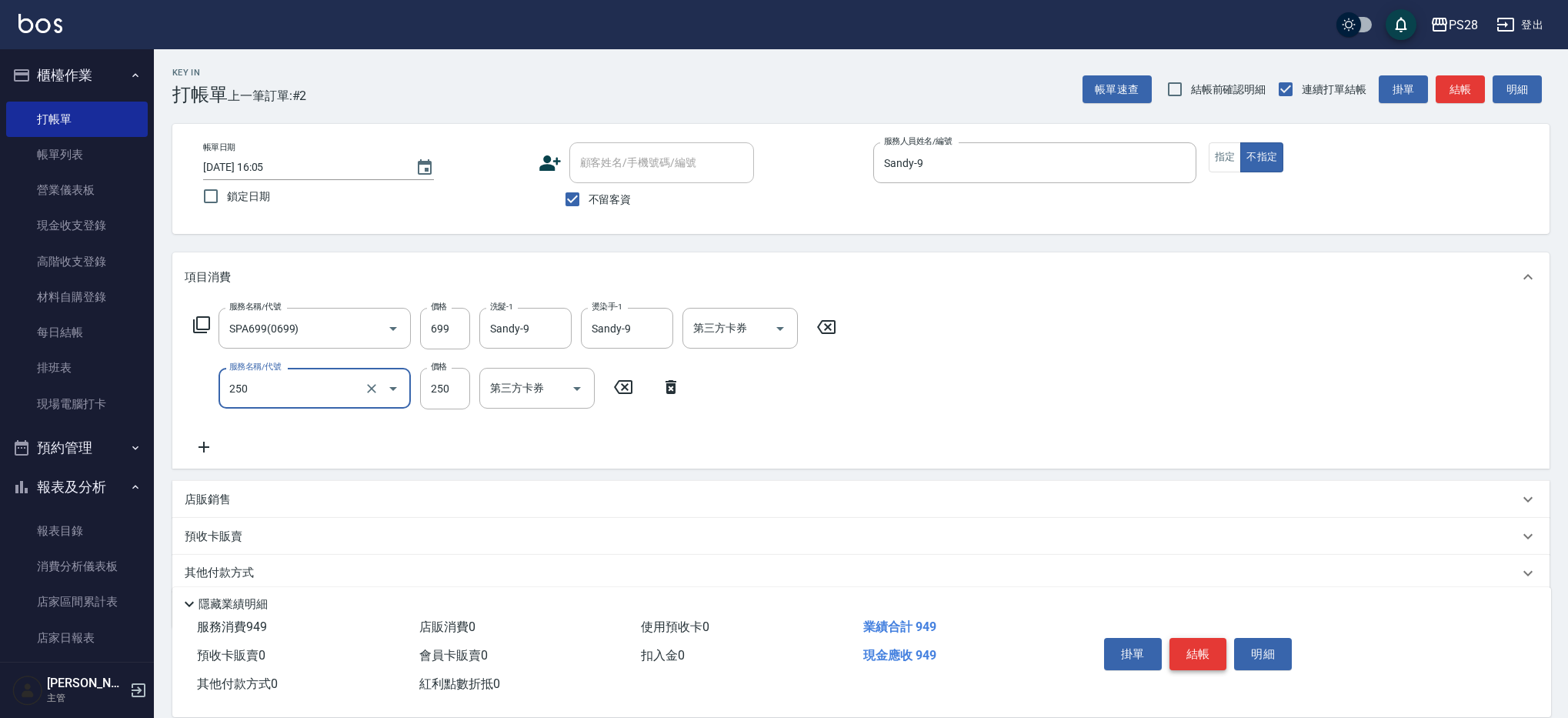
type input "單剪(250)"
type input "149"
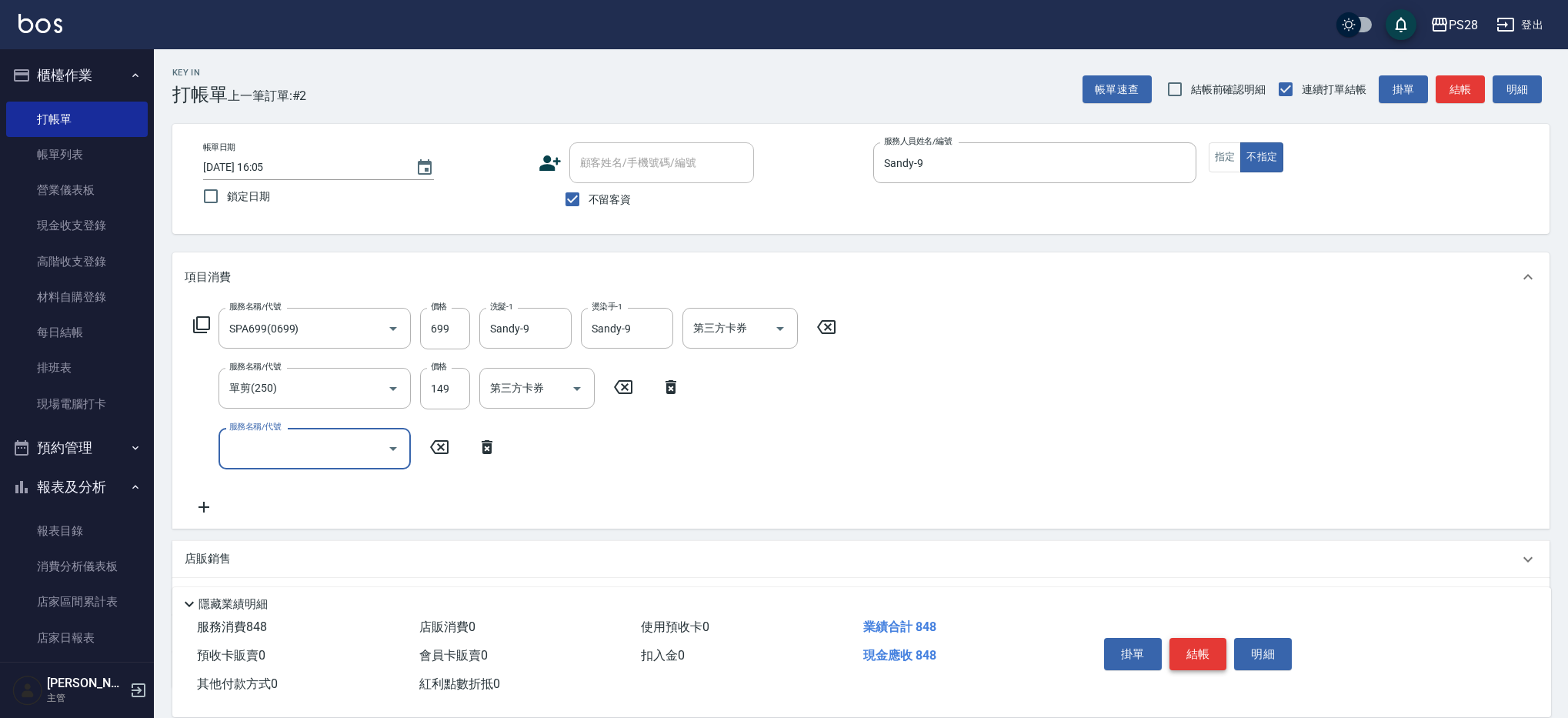
click at [1203, 654] on button "結帳" at bounding box center [1198, 653] width 58 height 32
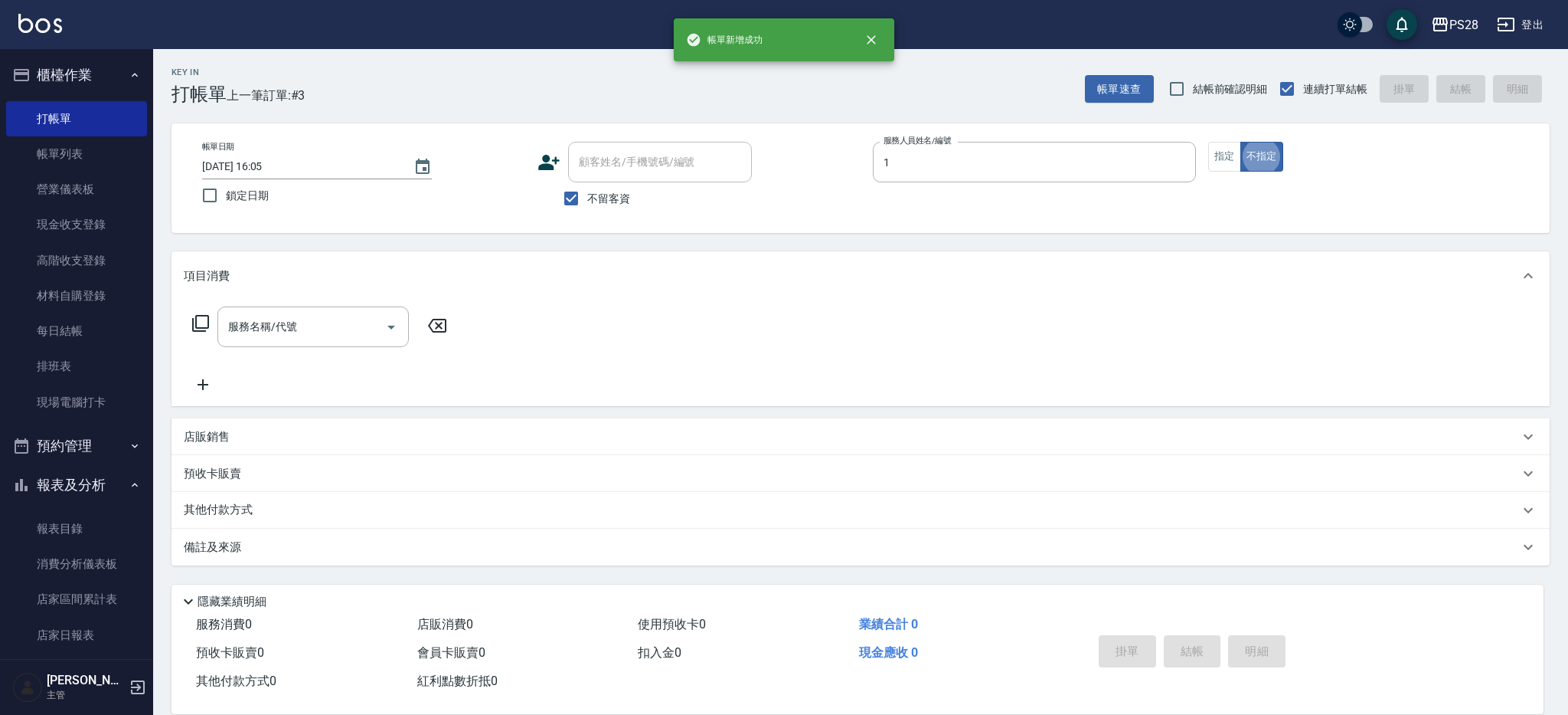
type input "[PERSON_NAME]-1"
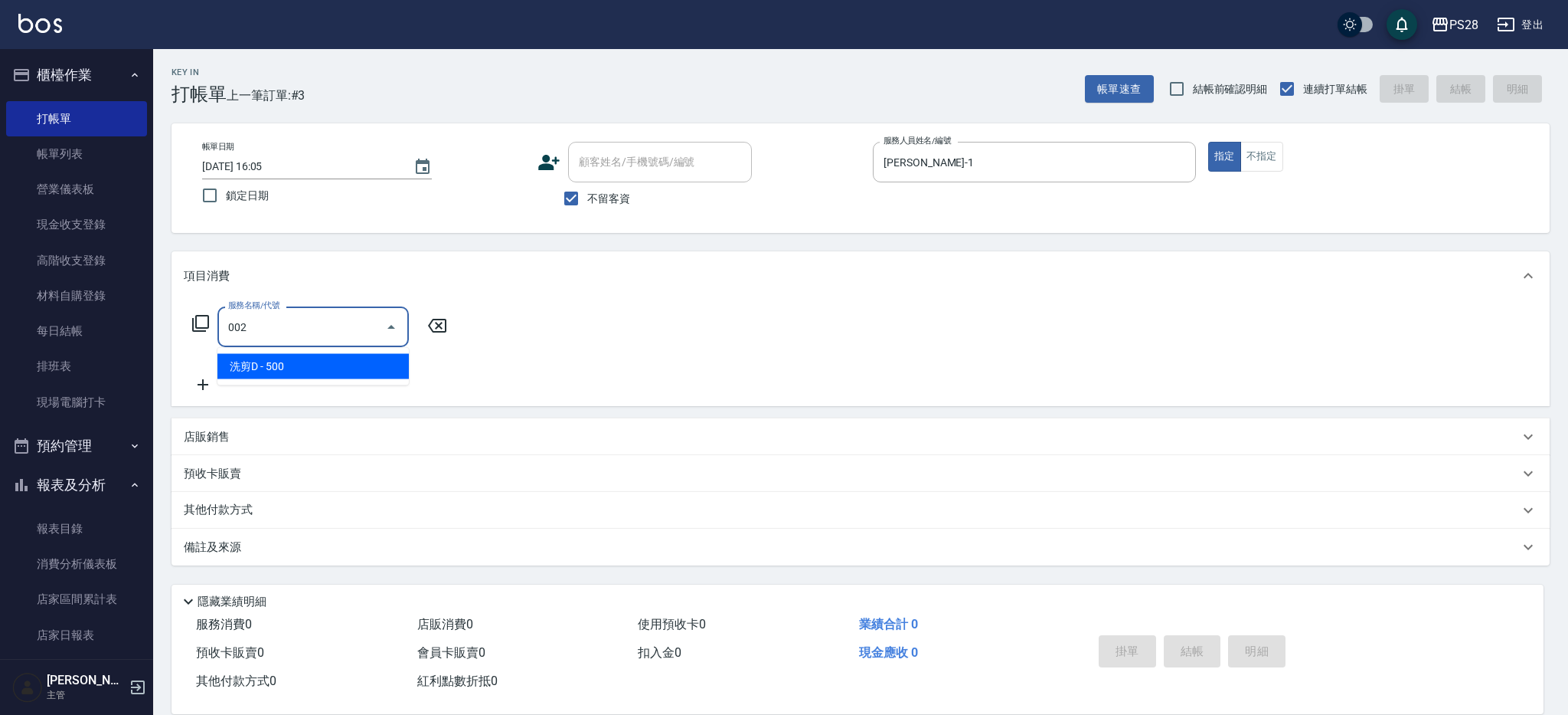
type input "洗剪D(002)"
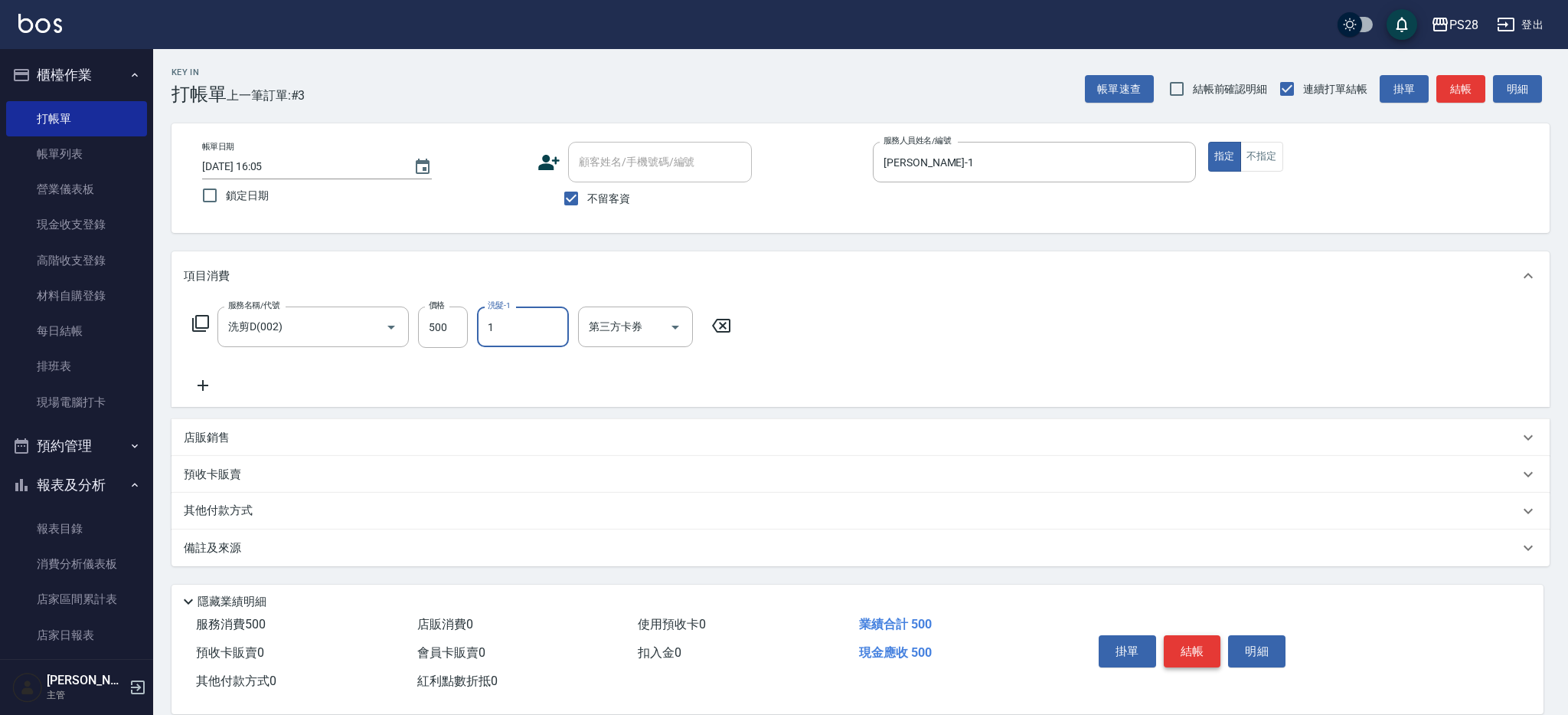
type input "[PERSON_NAME]-1"
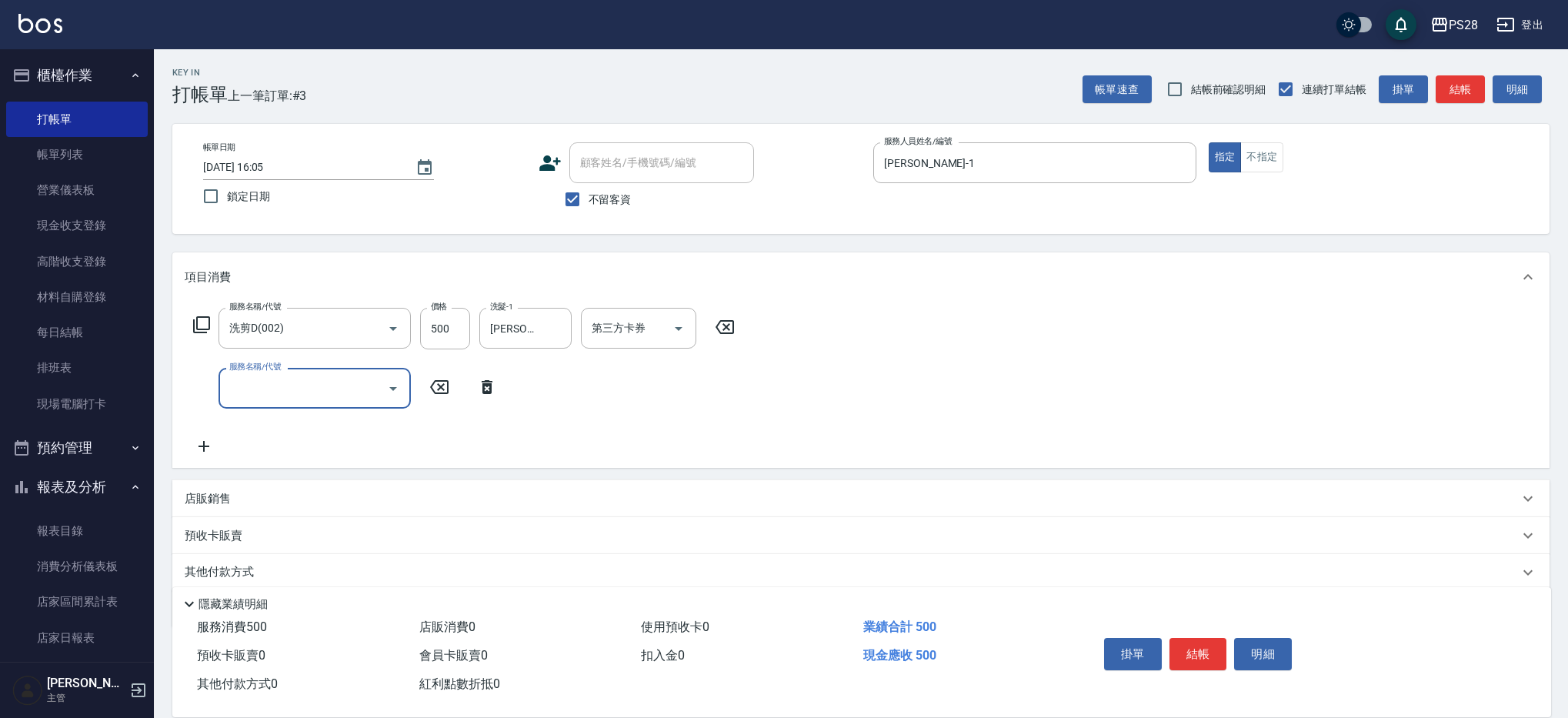
click at [1197, 638] on button "結帳" at bounding box center [1198, 653] width 58 height 32
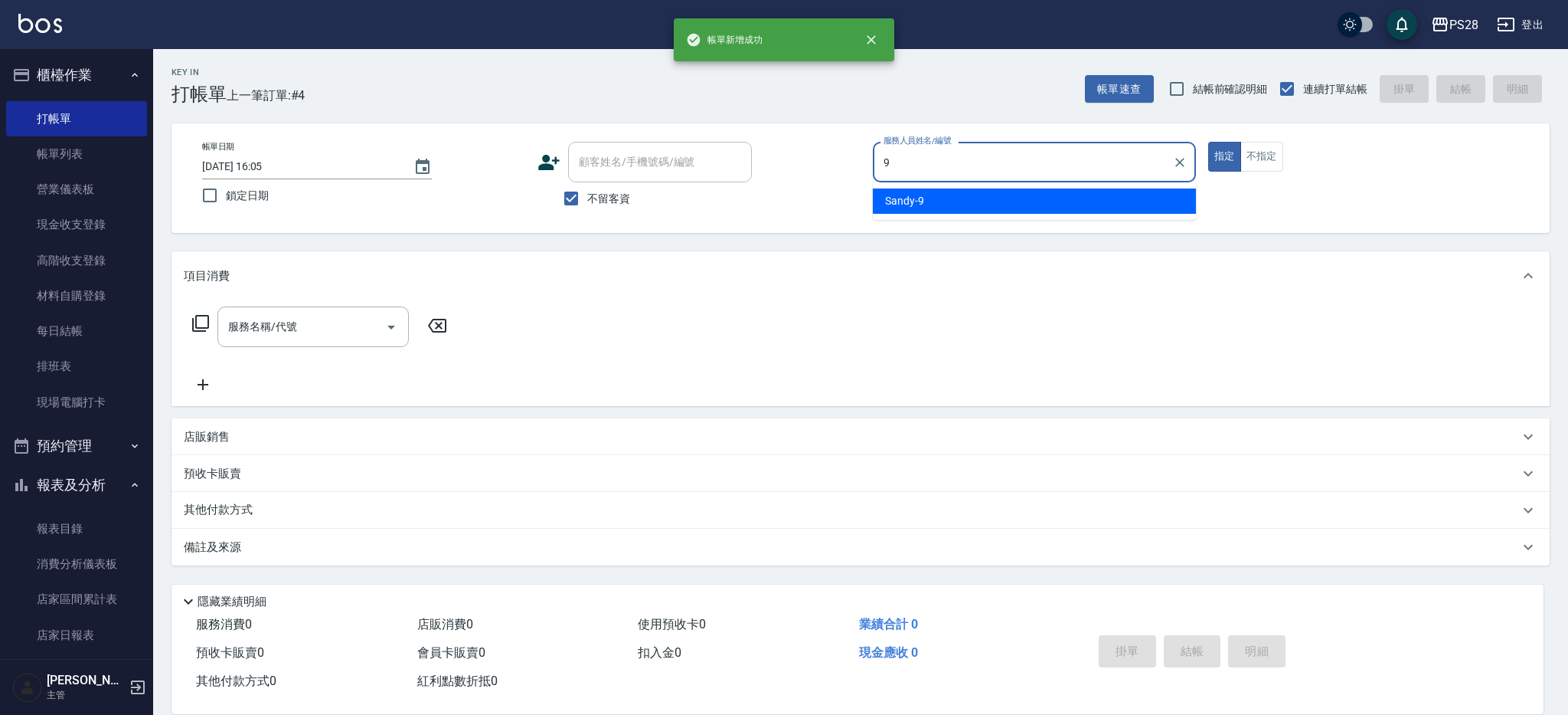
type input "Sandy-9"
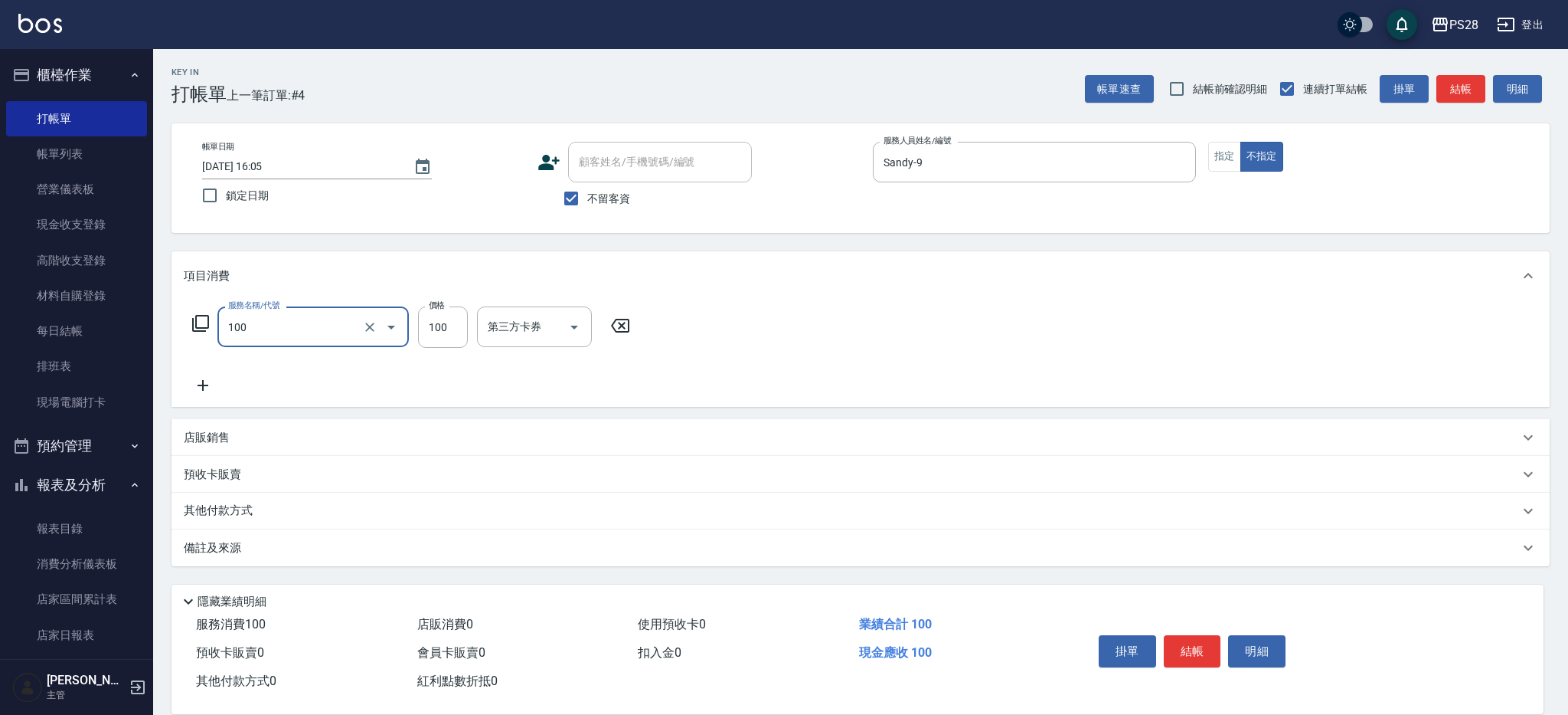
type input "洗髮(100)"
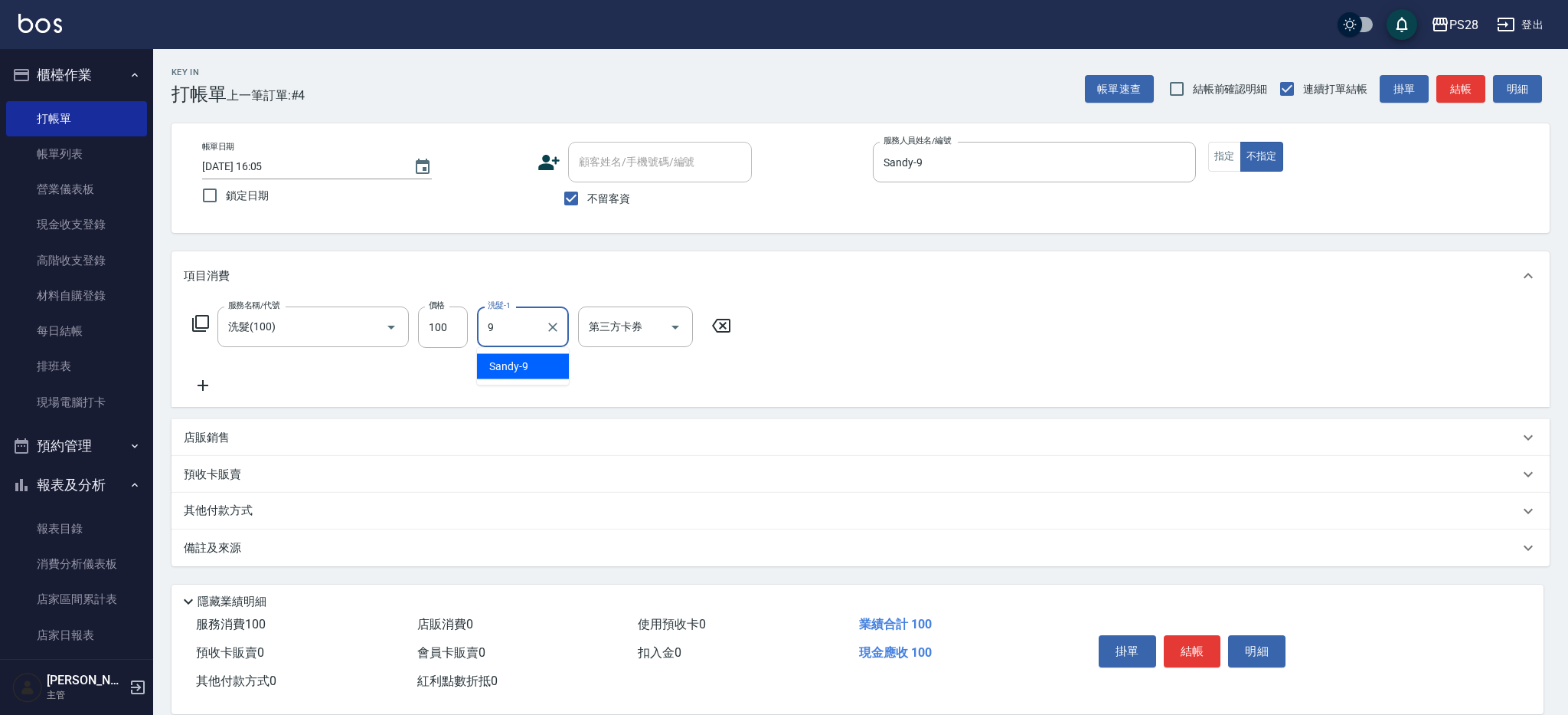
type input "Sandy-9"
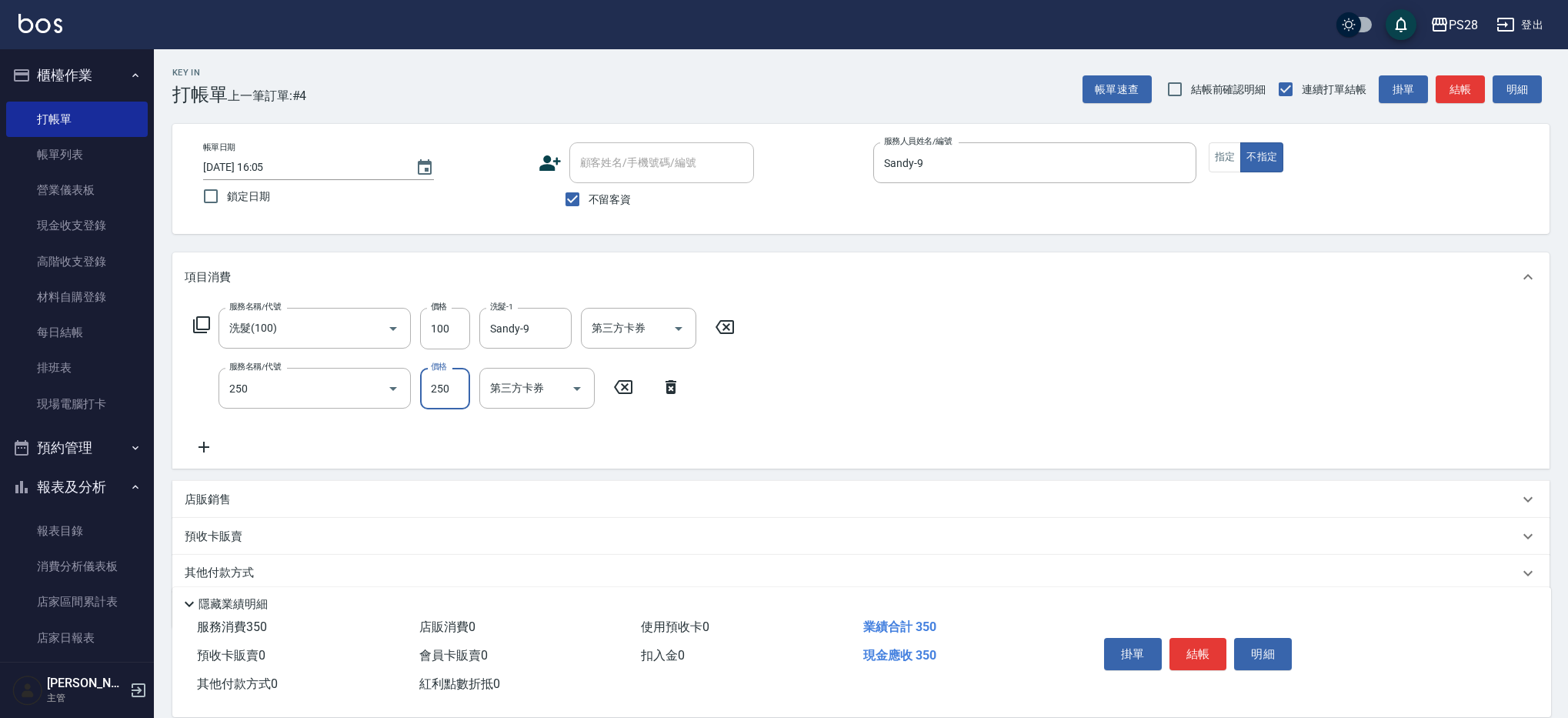
type input "單剪(250)"
type input "149"
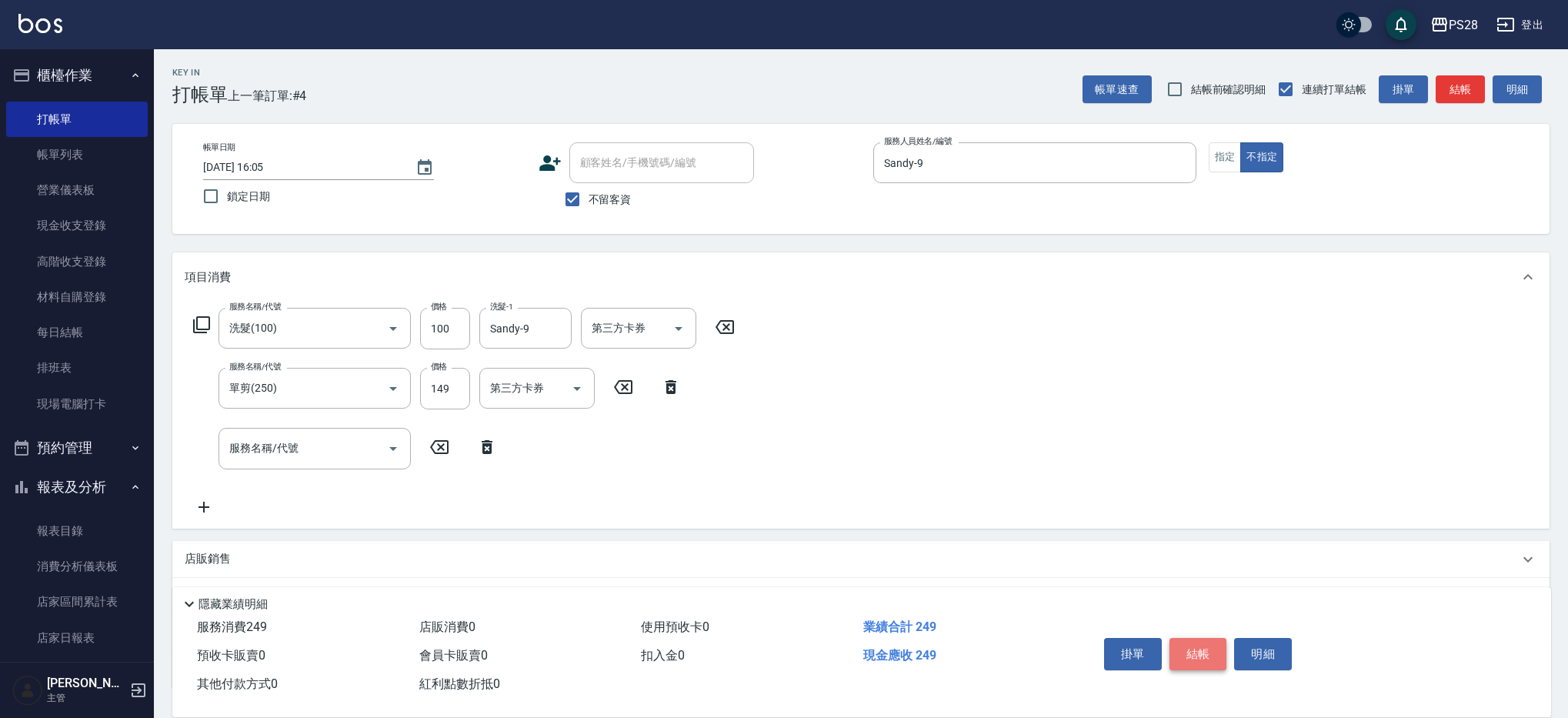
click at [1187, 639] on button "結帳" at bounding box center [1198, 653] width 58 height 32
